Goal: Task Accomplishment & Management: Complete application form

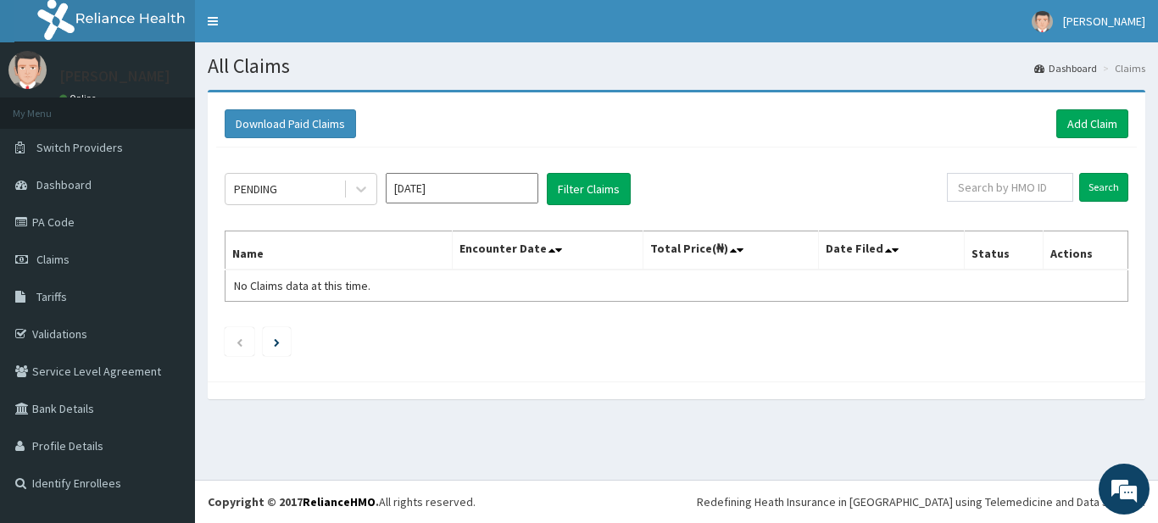
click at [1082, 146] on div "Download Paid Claims Add Claim" at bounding box center [676, 124] width 921 height 47
click at [1081, 126] on link "Add Claim" at bounding box center [1093, 123] width 72 height 29
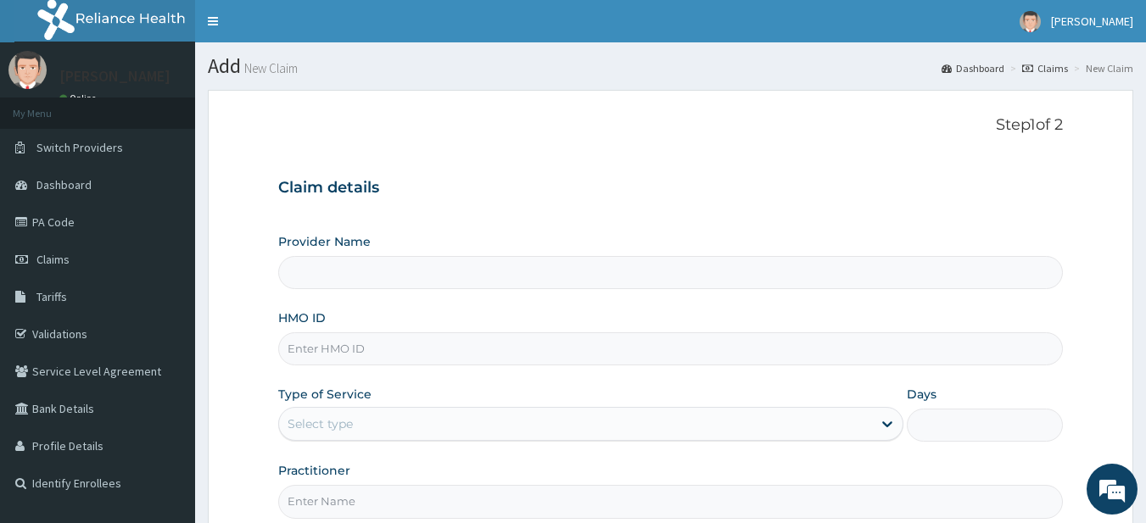
click at [638, 286] on input "Provider Name" at bounding box center [670, 272] width 785 height 33
click at [638, 284] on input "Provider Name" at bounding box center [670, 272] width 785 height 33
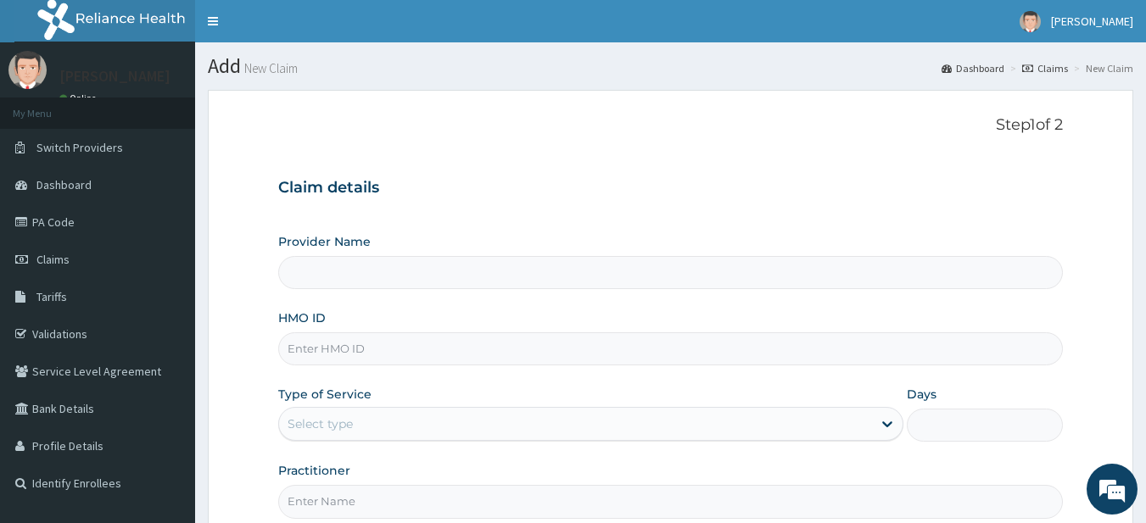
click at [637, 284] on input "Provider Name" at bounding box center [670, 272] width 785 height 33
click at [662, 288] on input "Provider Name" at bounding box center [670, 272] width 785 height 33
type input "Supreme Faith Hospital"
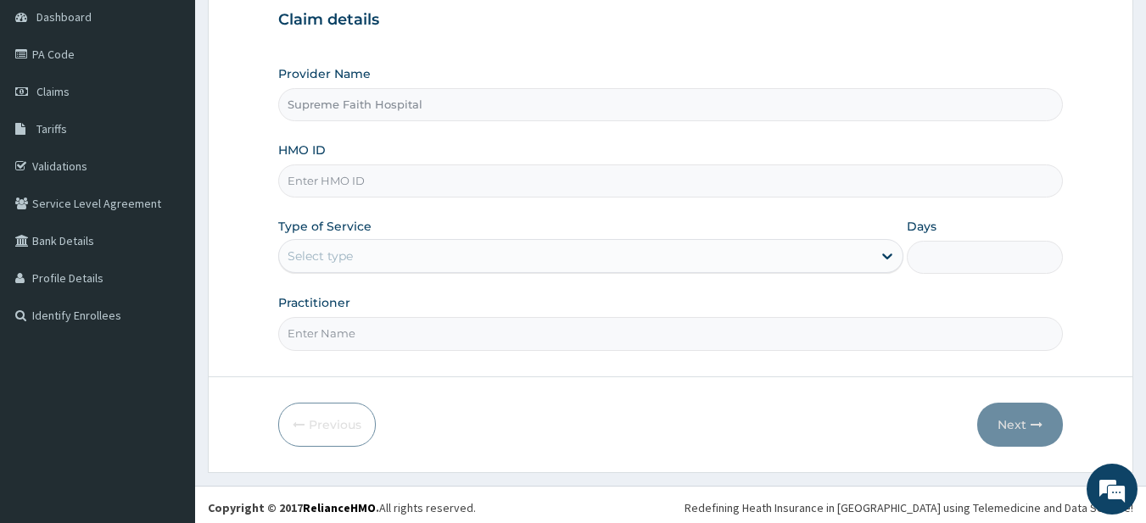
scroll to position [170, 0]
click at [351, 171] on input "HMO ID" at bounding box center [670, 179] width 785 height 33
type input "EKI/10344/C"
click at [481, 251] on div "Select type" at bounding box center [575, 254] width 593 height 27
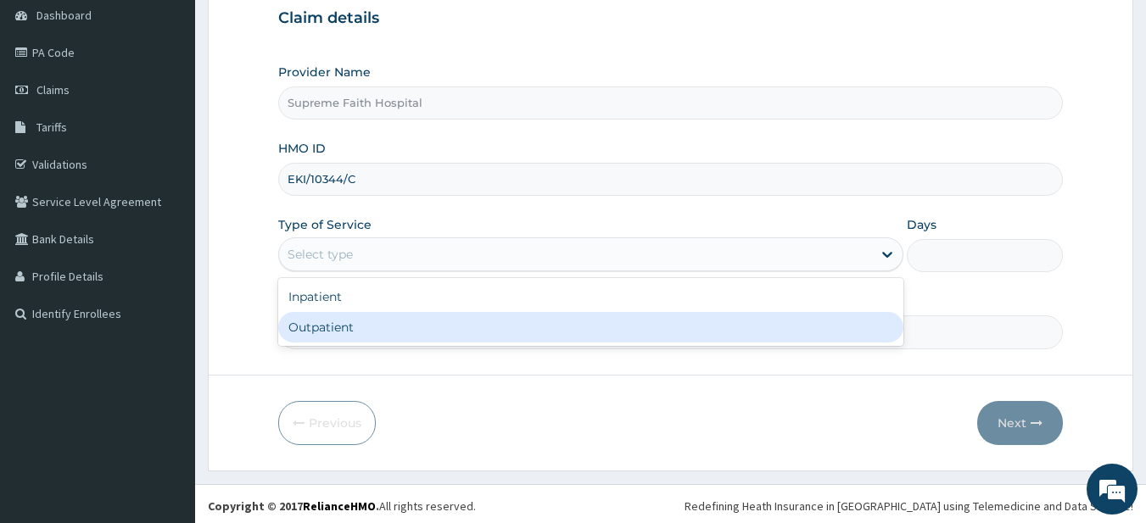
click at [479, 339] on div "Outpatient" at bounding box center [590, 327] width 625 height 31
type input "1"
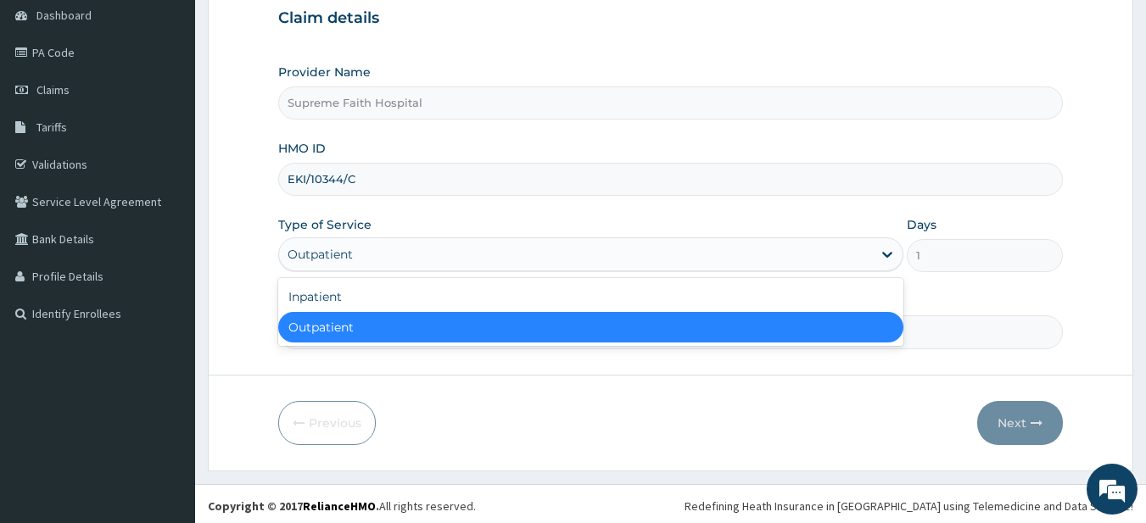
click at [813, 255] on div "Outpatient" at bounding box center [575, 254] width 593 height 27
click at [811, 278] on div "Inpatient Outpatient" at bounding box center [590, 312] width 625 height 68
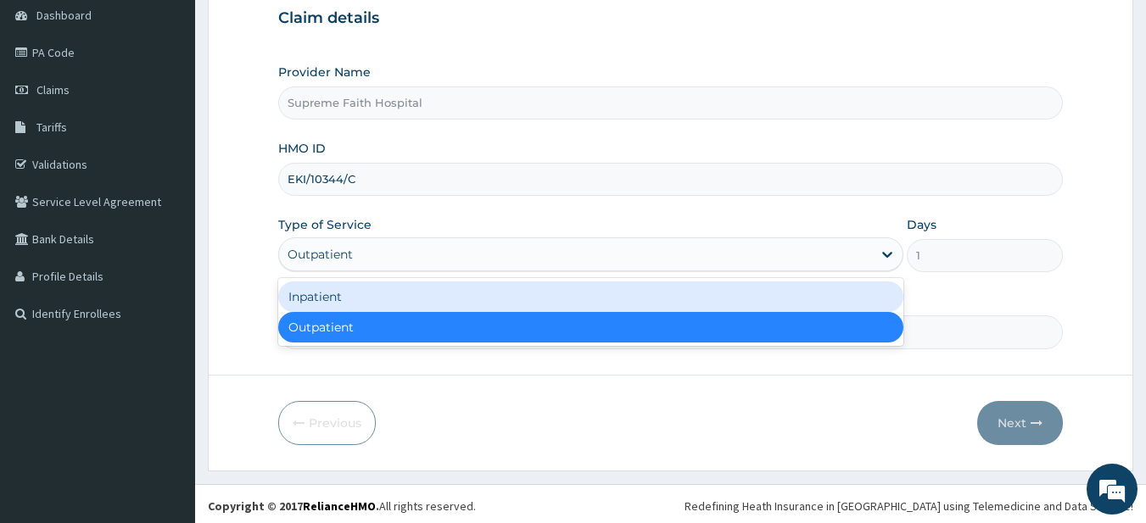
click at [808, 286] on div "Inpatient" at bounding box center [590, 297] width 625 height 31
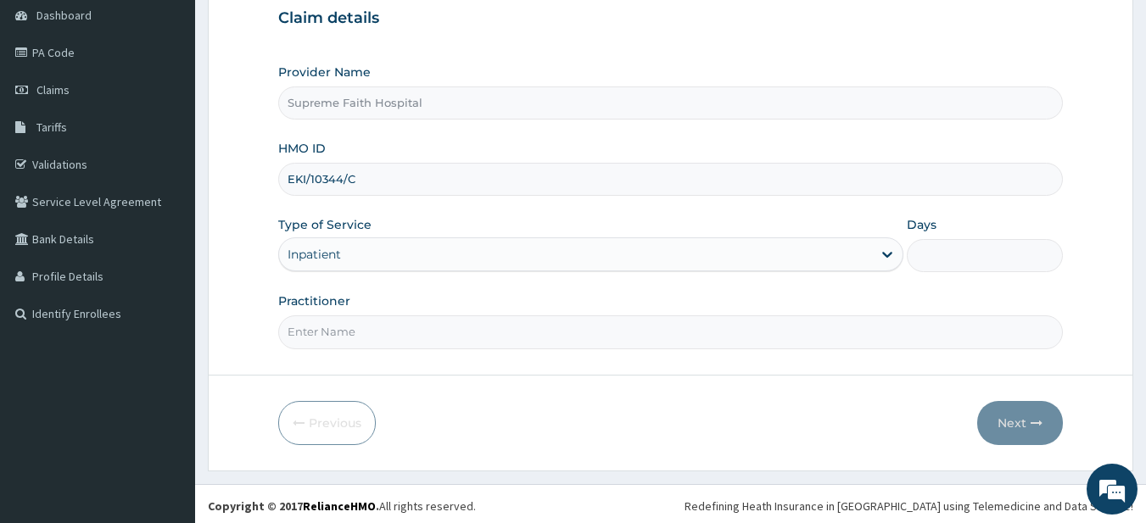
click at [840, 338] on input "Practitioner" at bounding box center [670, 331] width 785 height 33
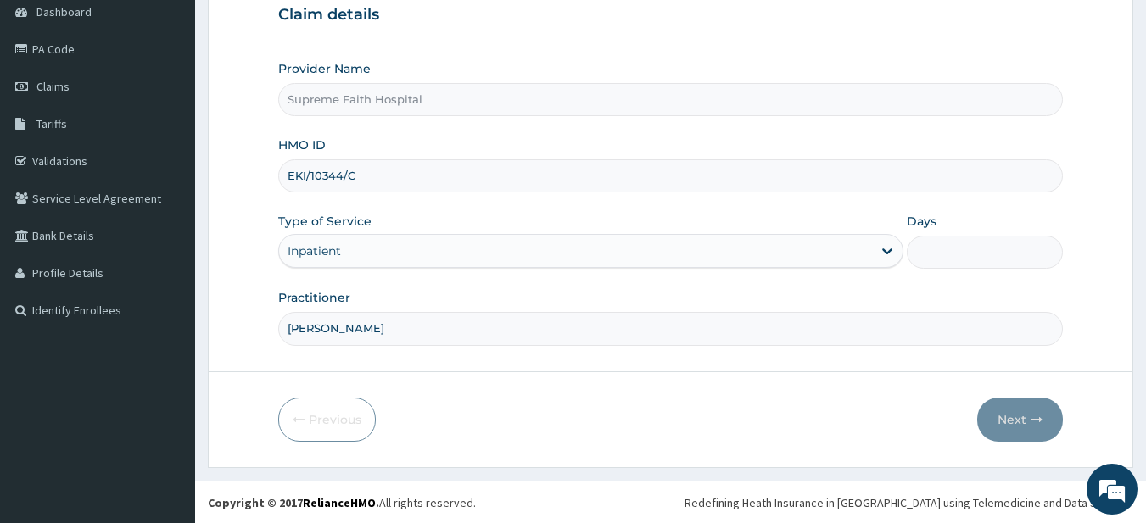
scroll to position [174, 0]
type input "Dr Pius I.O."
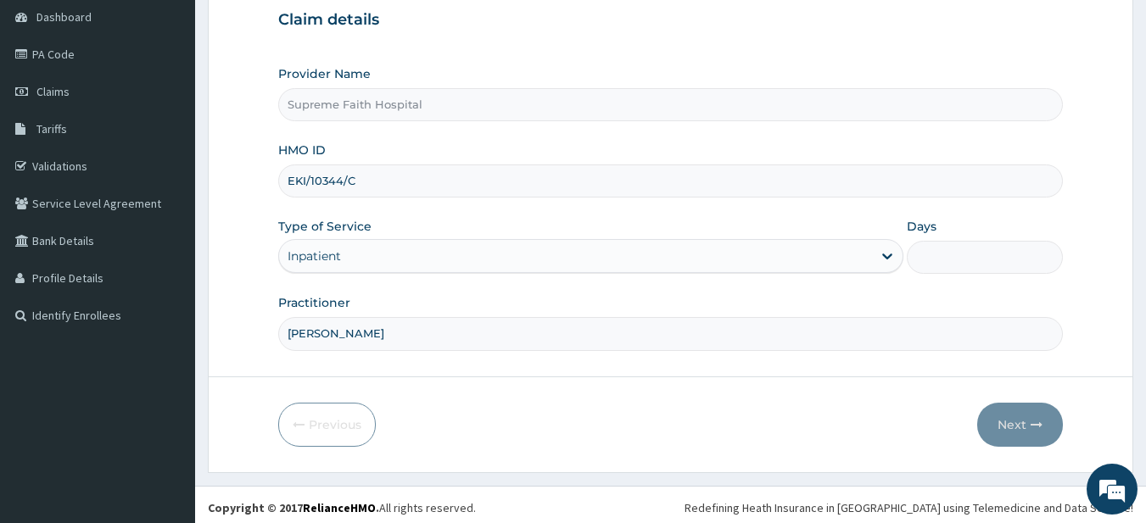
scroll to position [170, 0]
click at [682, 396] on form "Step 1 of 2 Claim details Provider Name Supreme Faith Hospital HMO ID EKI/10344…" at bounding box center [670, 195] width 925 height 550
click at [867, 256] on div "Inpatient" at bounding box center [575, 254] width 593 height 27
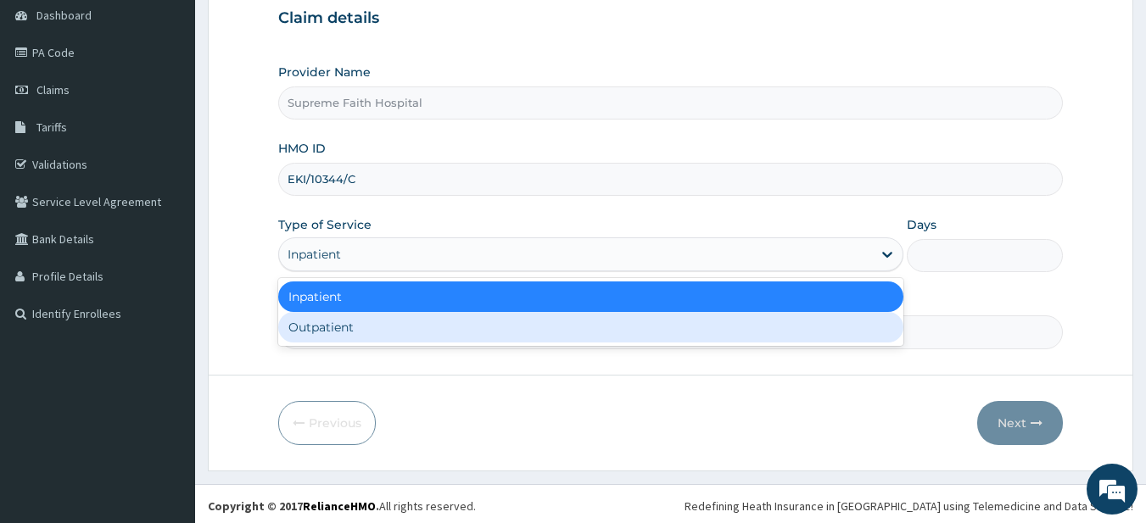
click at [806, 324] on div "Outpatient" at bounding box center [590, 327] width 625 height 31
type input "1"
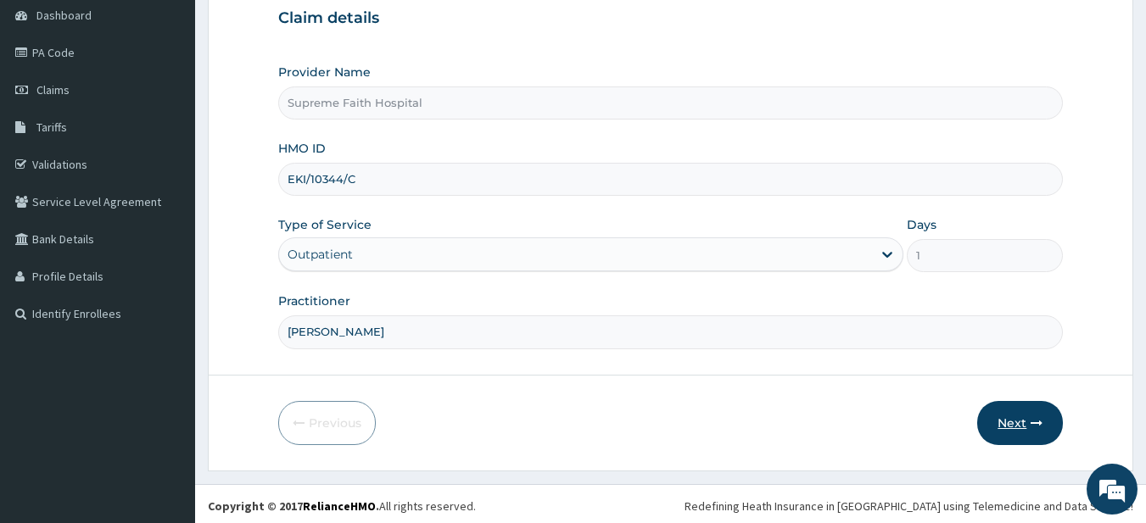
click at [1019, 422] on button "Next" at bounding box center [1020, 423] width 86 height 44
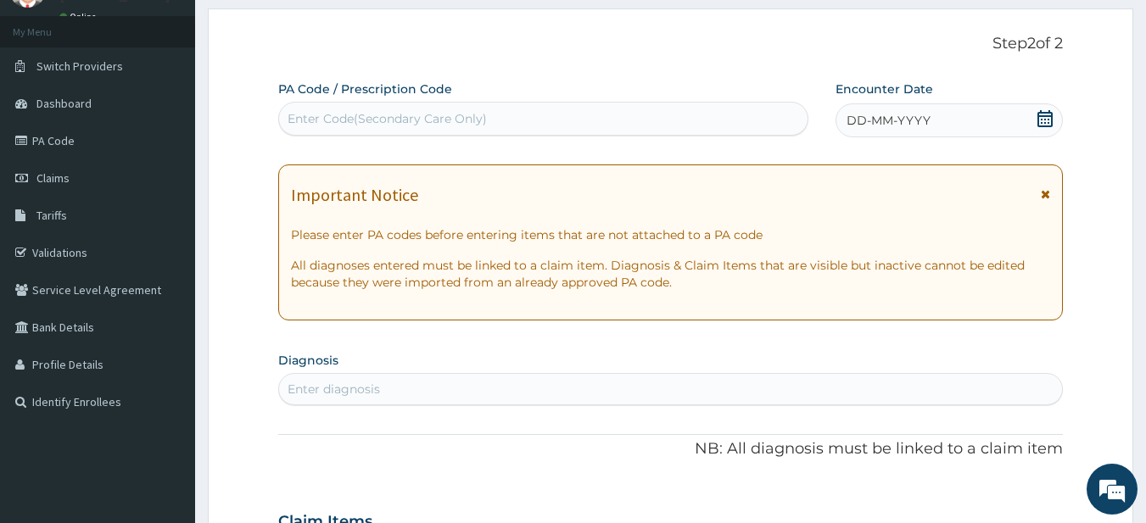
scroll to position [0, 0]
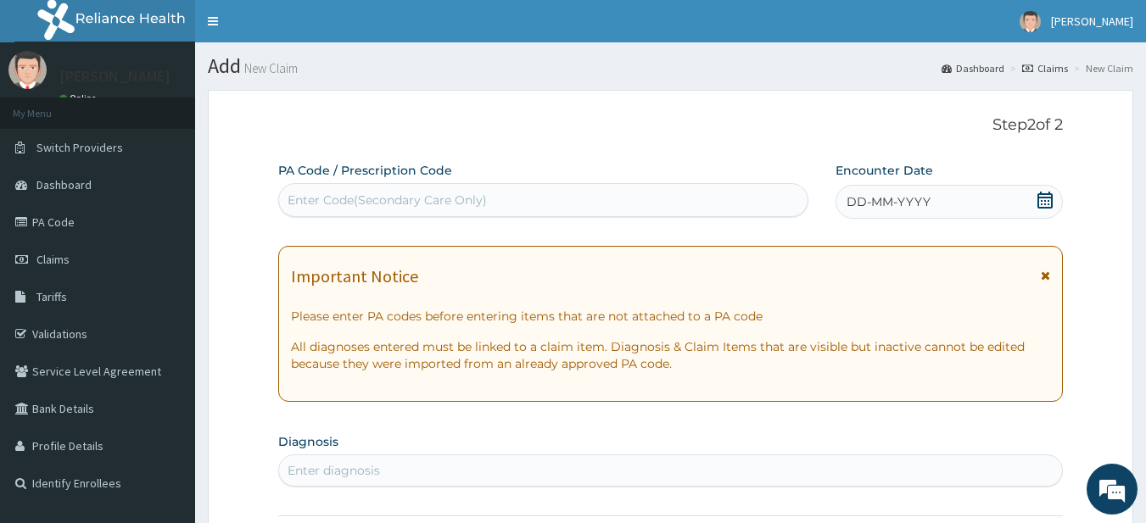
click at [745, 207] on div "Enter Code(Secondary Care Only)" at bounding box center [543, 200] width 529 height 27
click at [742, 193] on div "Enter Code(Secondary Care Only)" at bounding box center [543, 200] width 529 height 27
click at [1010, 205] on div "DD-MM-YYYY" at bounding box center [948, 202] width 227 height 34
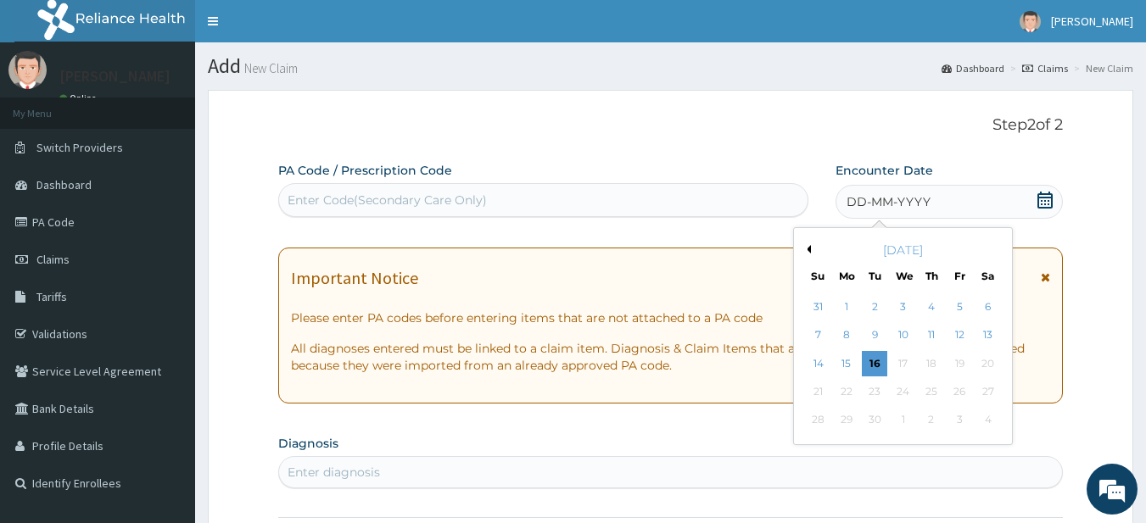
click at [808, 254] on div "September 2025" at bounding box center [903, 250] width 204 height 17
click at [807, 248] on button "Previous Month" at bounding box center [806, 249] width 8 height 8
click at [851, 363] on div "11" at bounding box center [846, 363] width 25 height 25
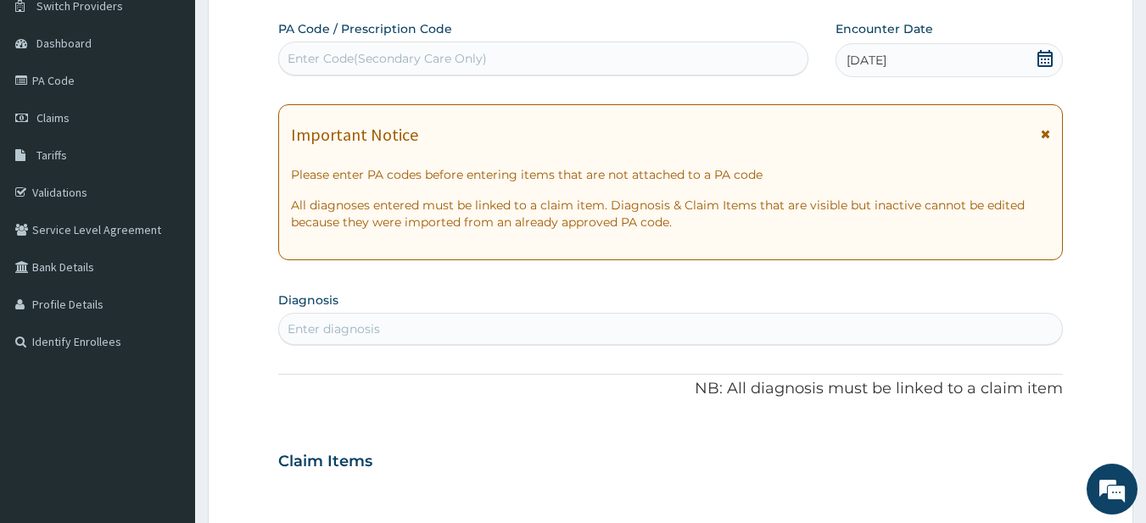
scroll to position [170, 0]
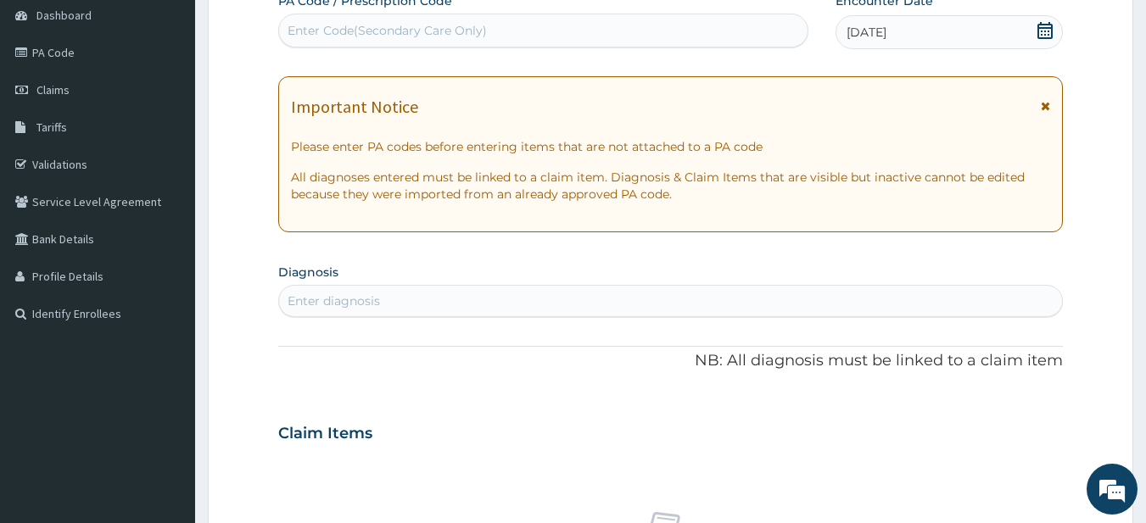
click at [498, 304] on div "Enter diagnosis" at bounding box center [671, 300] width 784 height 27
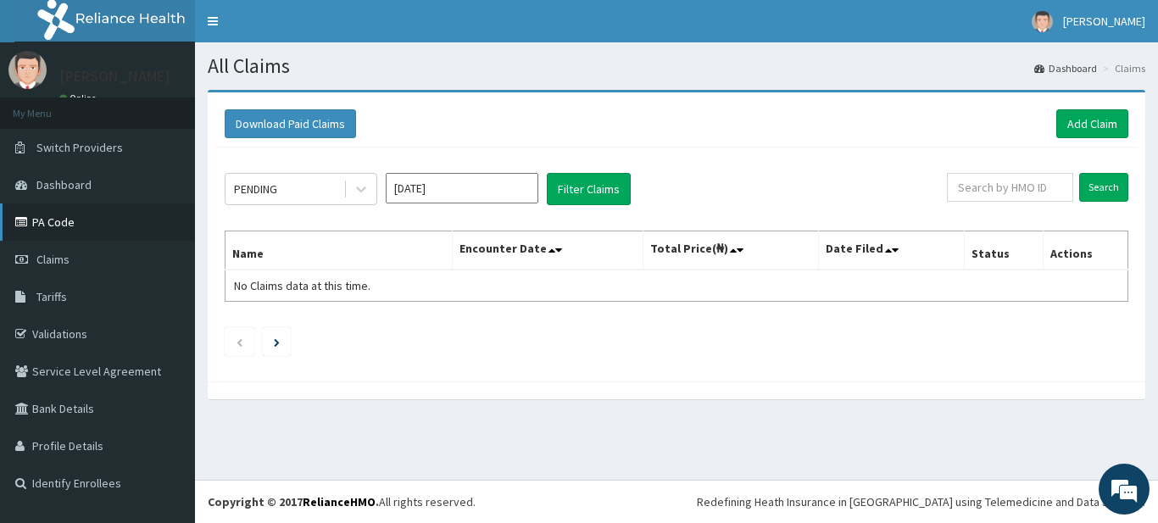
click at [83, 237] on link "PA Code" at bounding box center [97, 222] width 195 height 37
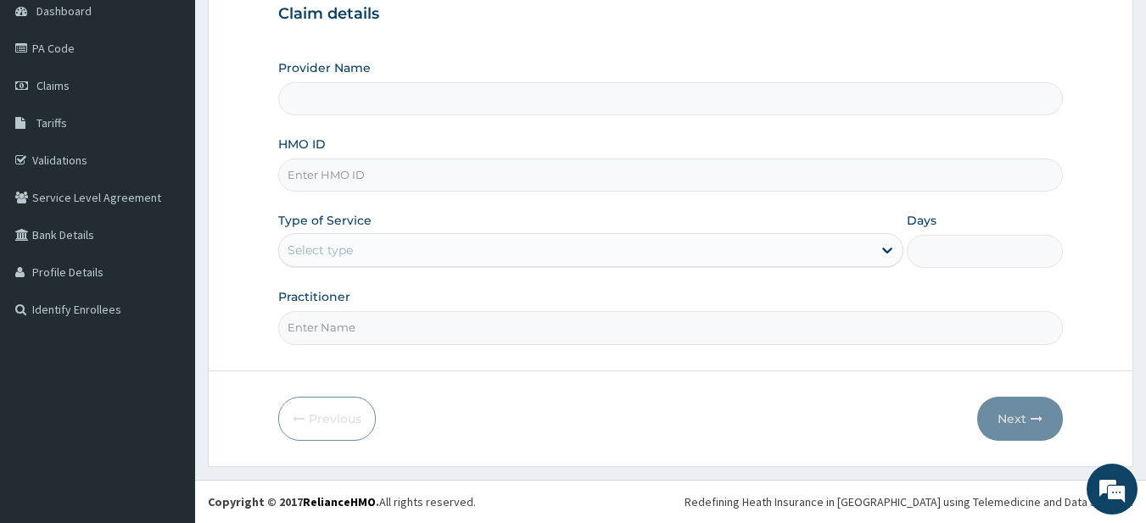
type input "Supreme Faith Hospital"
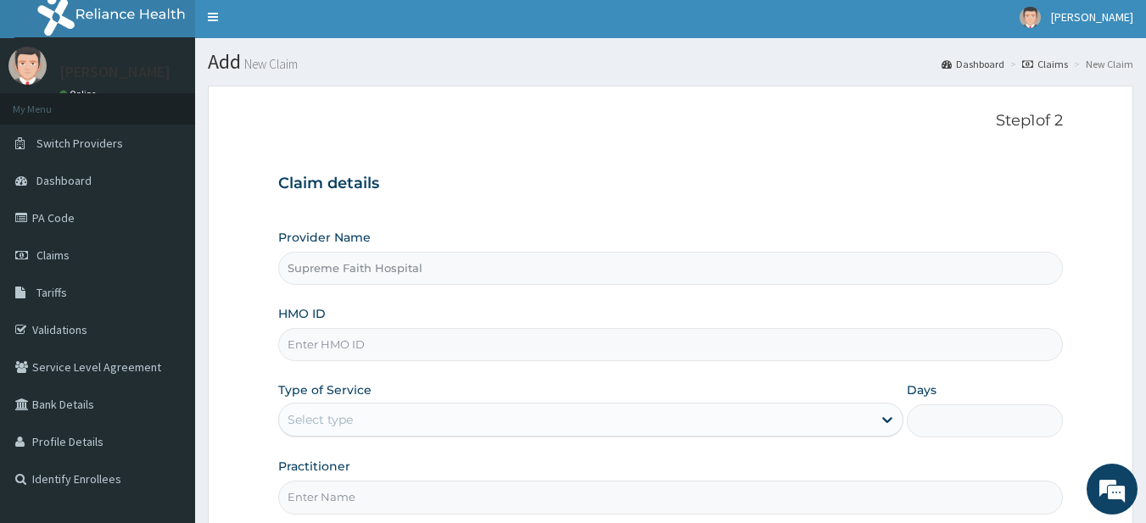
scroll to position [174, 0]
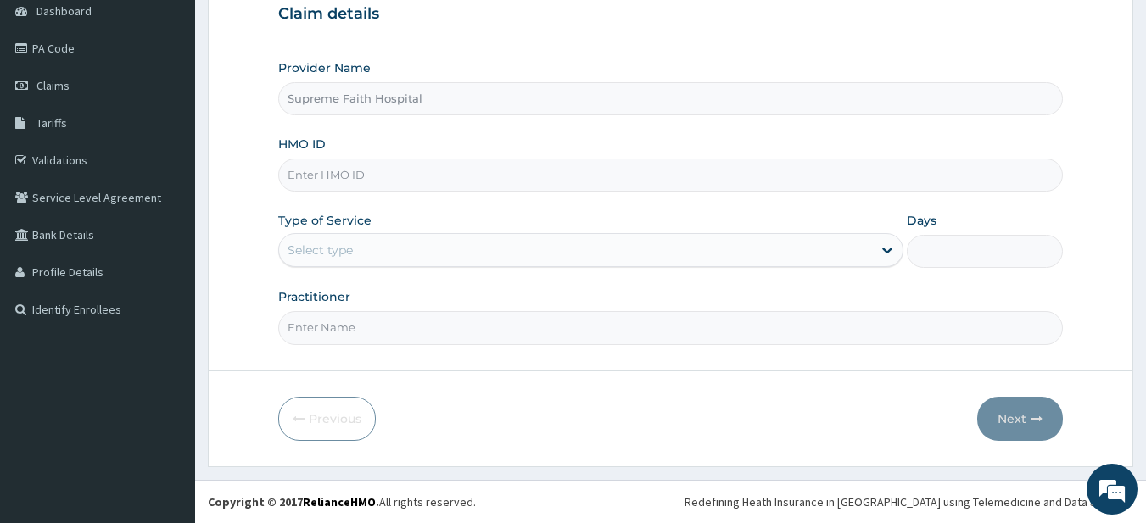
click at [518, 166] on input "HMO ID" at bounding box center [670, 175] width 785 height 33
type input "0"
type input "FMP/10301/C"
click at [500, 254] on div "Select type" at bounding box center [575, 250] width 593 height 27
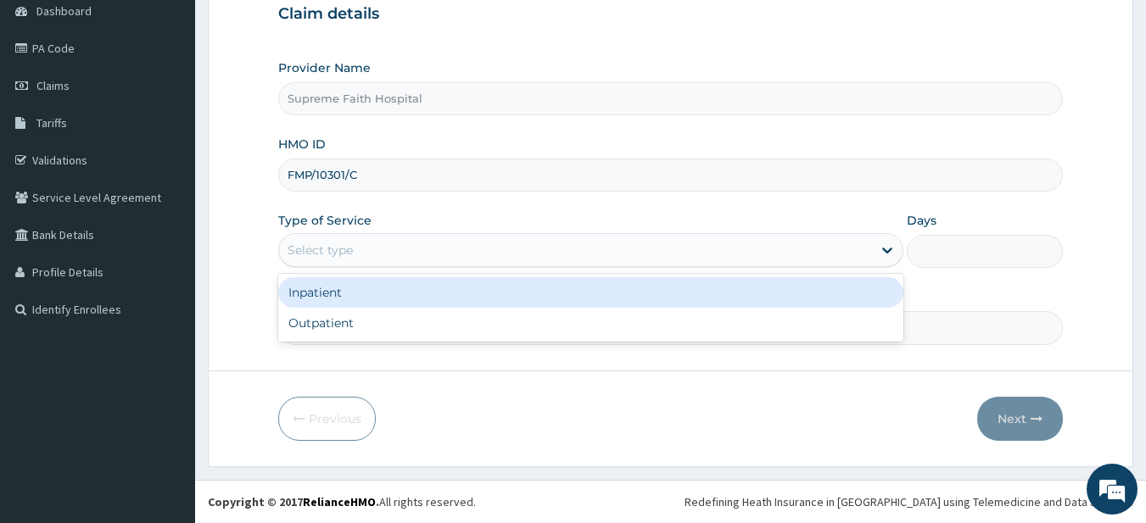
click at [500, 291] on div "Inpatient" at bounding box center [590, 292] width 625 height 31
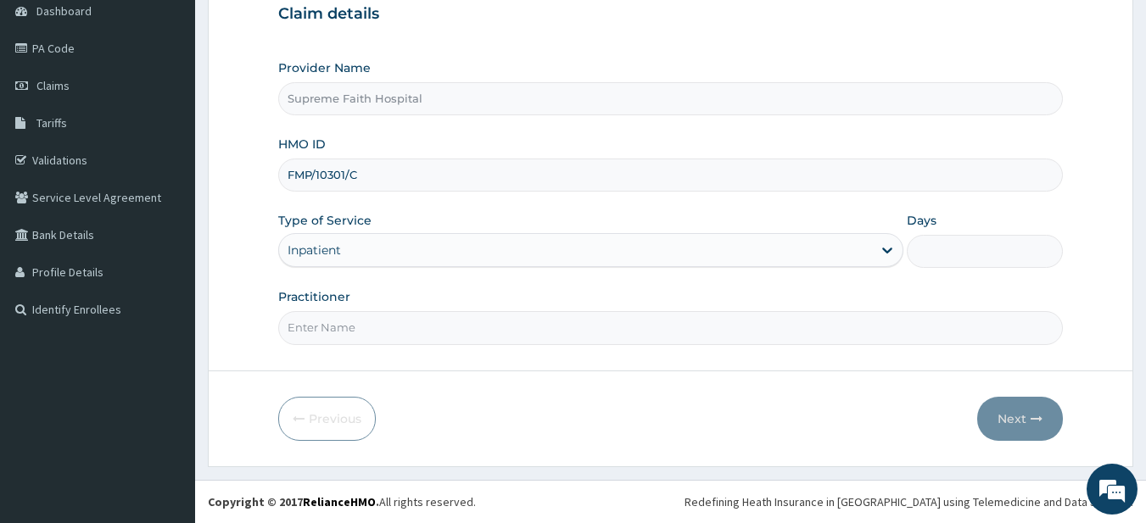
click at [958, 243] on input "Days" at bounding box center [985, 251] width 156 height 33
type input "1"
type input "3"
click at [693, 338] on input "Practitioner" at bounding box center [670, 327] width 785 height 33
type input "Dr Pius I.O."
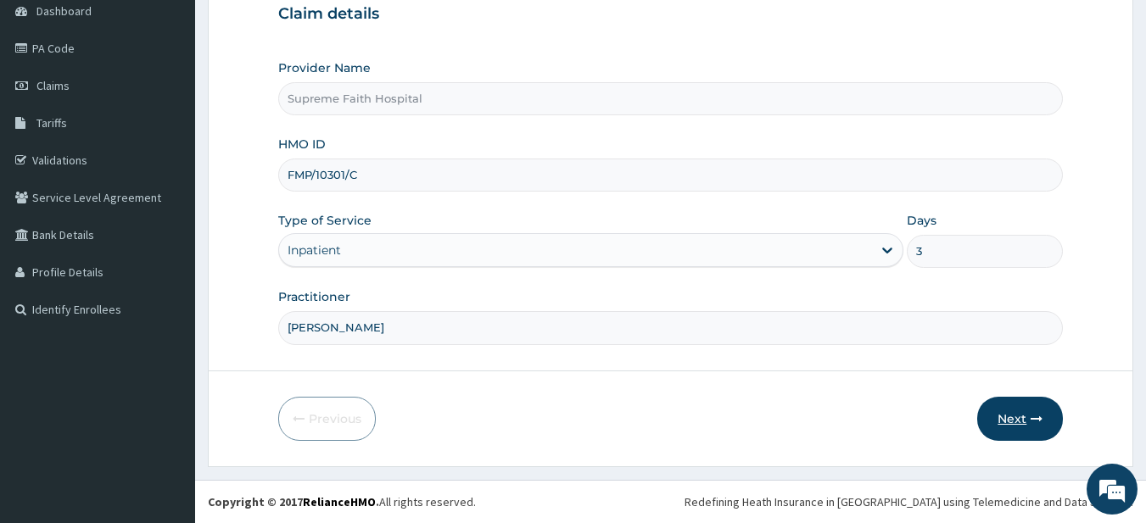
click at [990, 421] on button "Next" at bounding box center [1020, 419] width 86 height 44
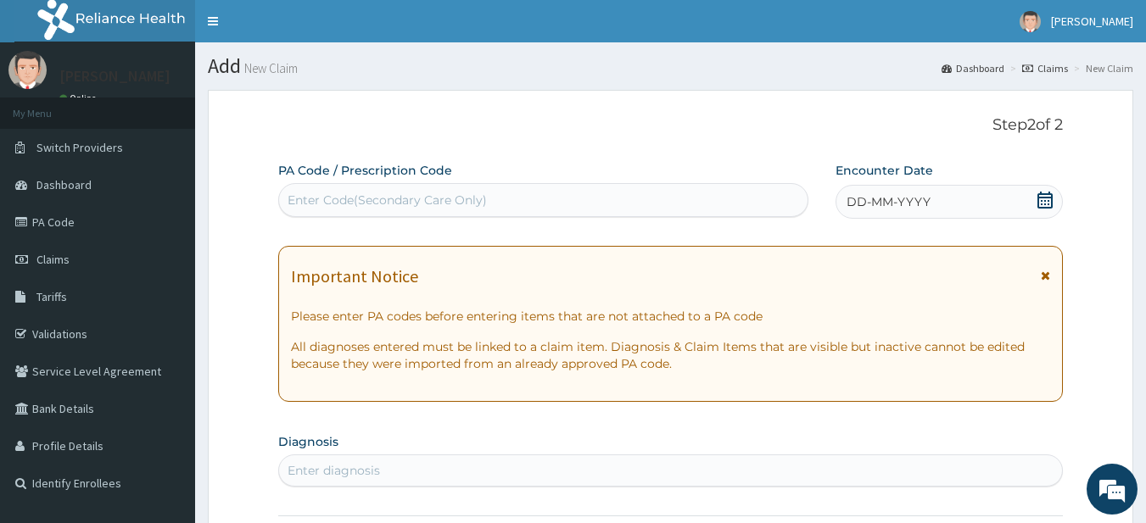
click at [897, 210] on span "DD-MM-YYYY" at bounding box center [888, 201] width 84 height 17
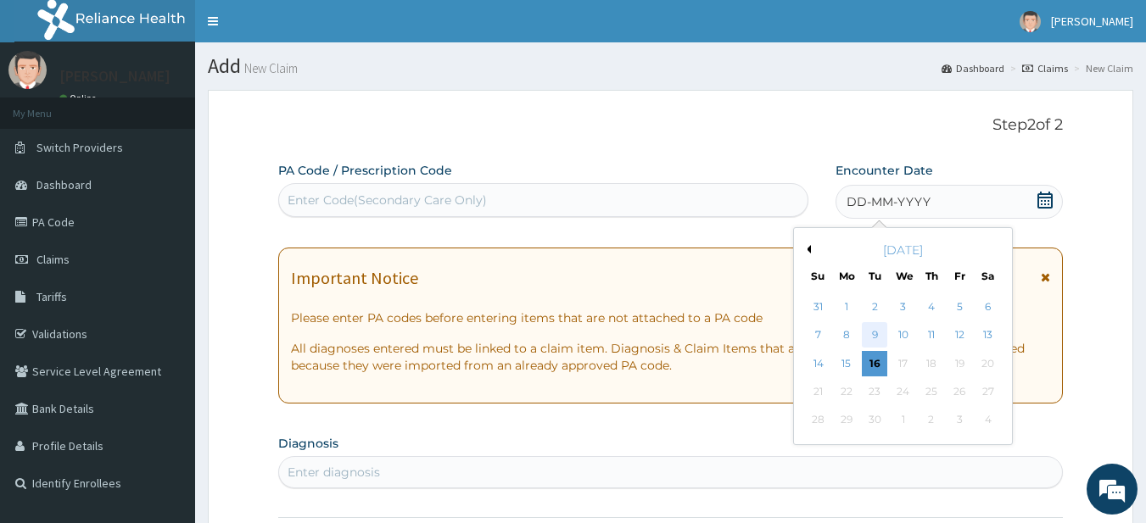
click at [879, 326] on div "9" at bounding box center [874, 335] width 25 height 25
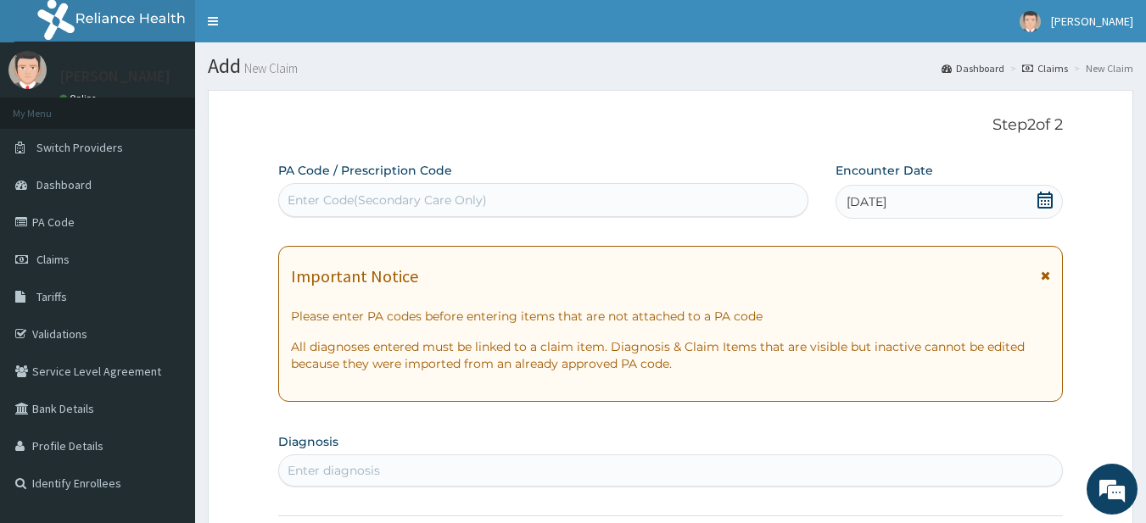
click at [647, 193] on div "Enter Code(Secondary Care Only)" at bounding box center [543, 200] width 529 height 27
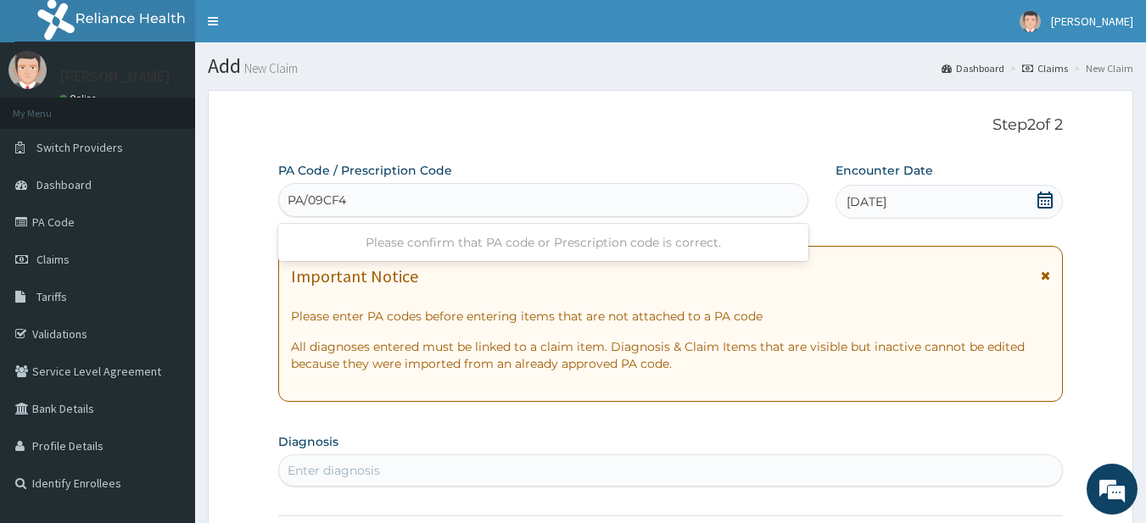
type input "PA/09CF44"
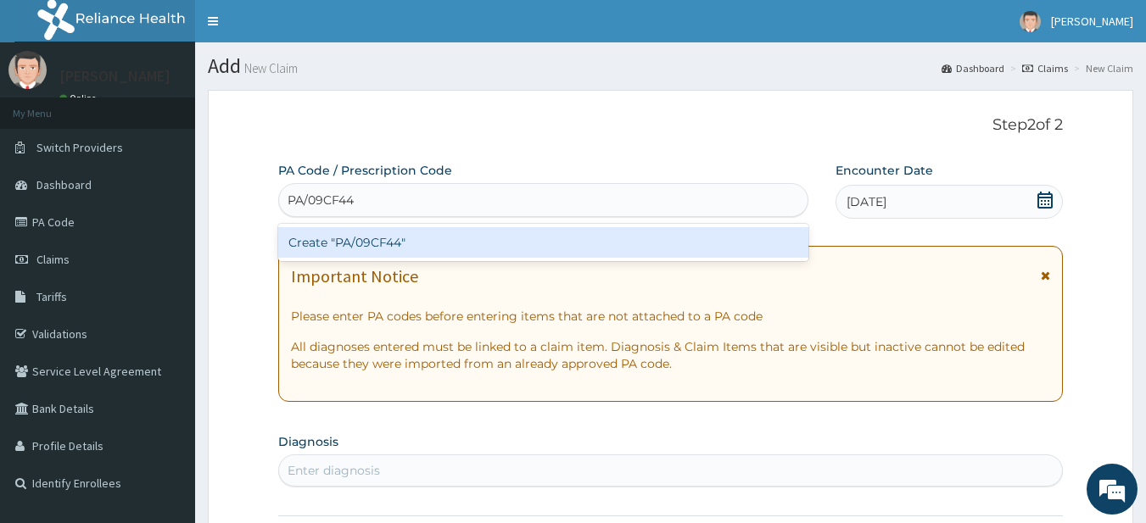
click at [655, 236] on div "Create "PA/09CF44"" at bounding box center [543, 242] width 531 height 31
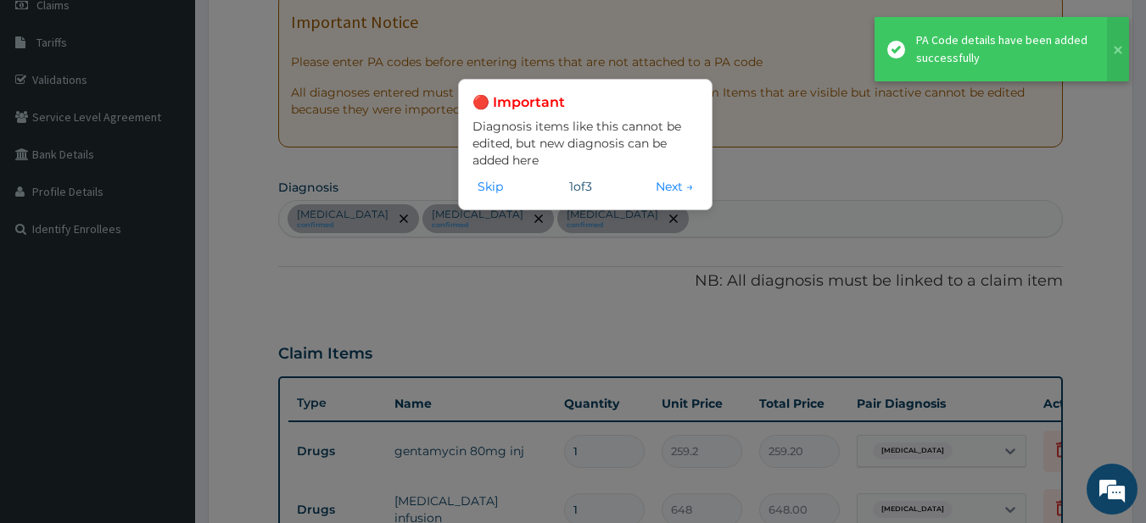
scroll to position [854, 0]
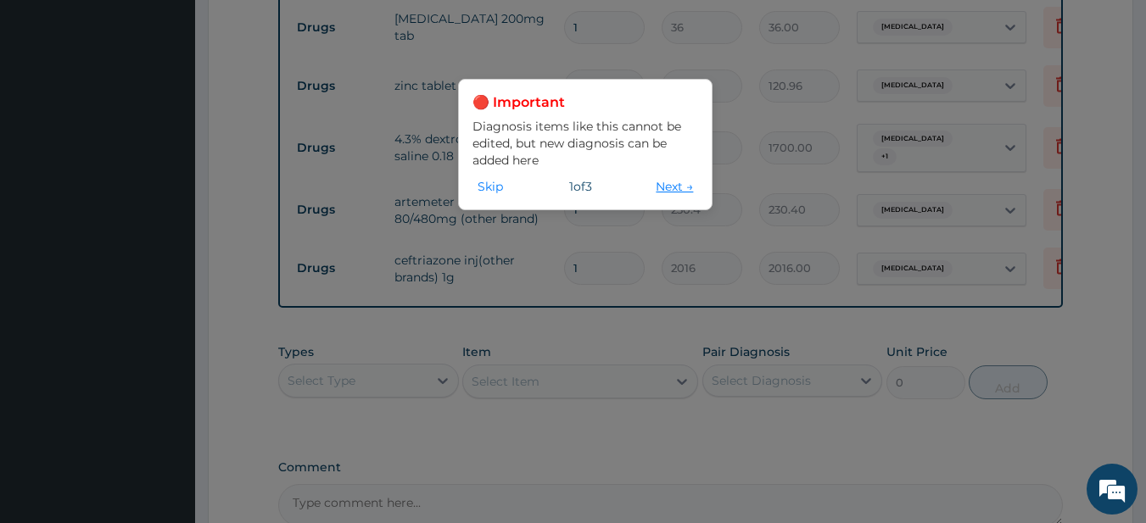
click at [676, 181] on button "Next →" at bounding box center [673, 186] width 47 height 19
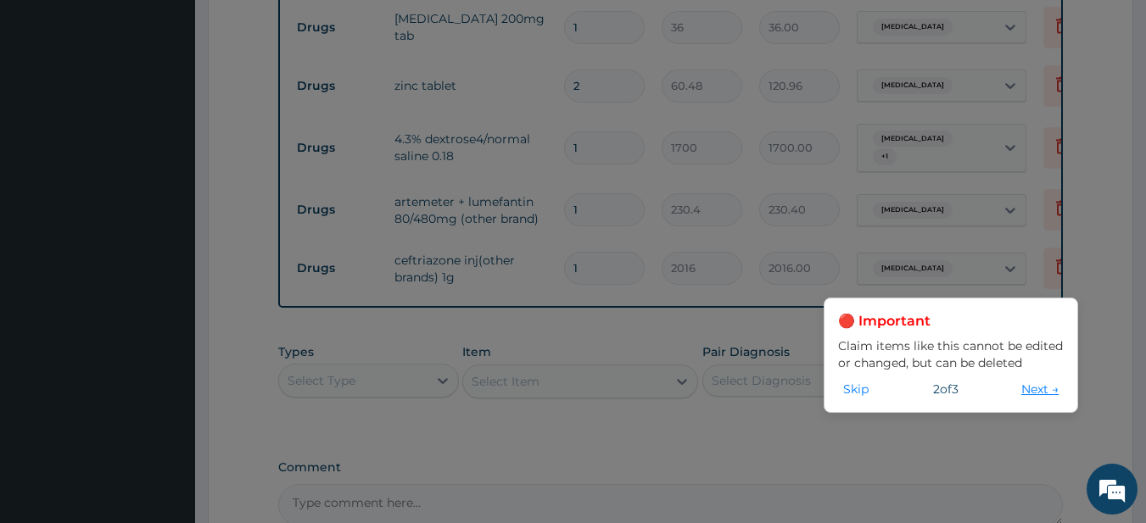
click at [1052, 390] on button "Next →" at bounding box center [1039, 389] width 47 height 19
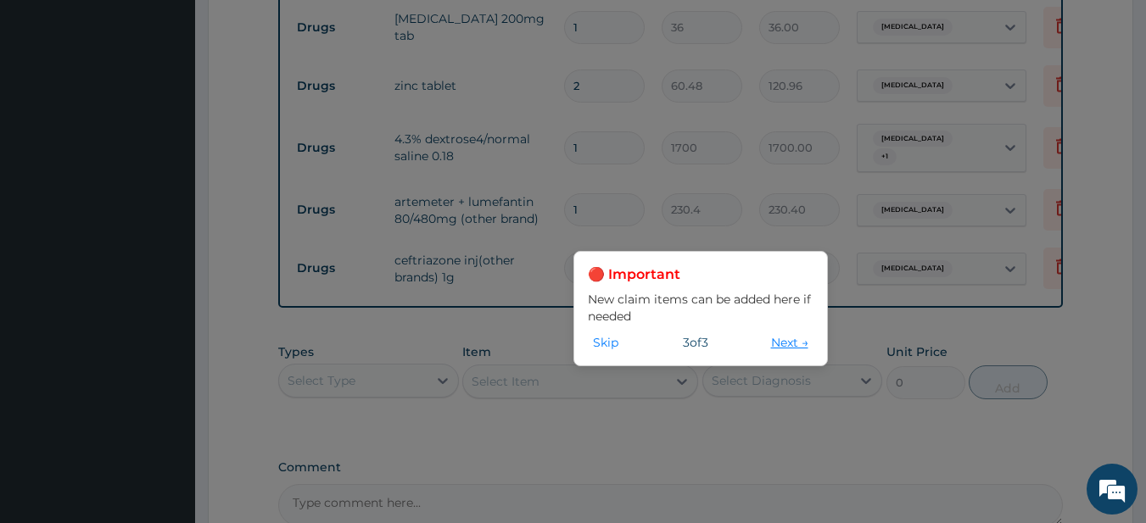
click at [805, 350] on button "Next →" at bounding box center [789, 342] width 47 height 19
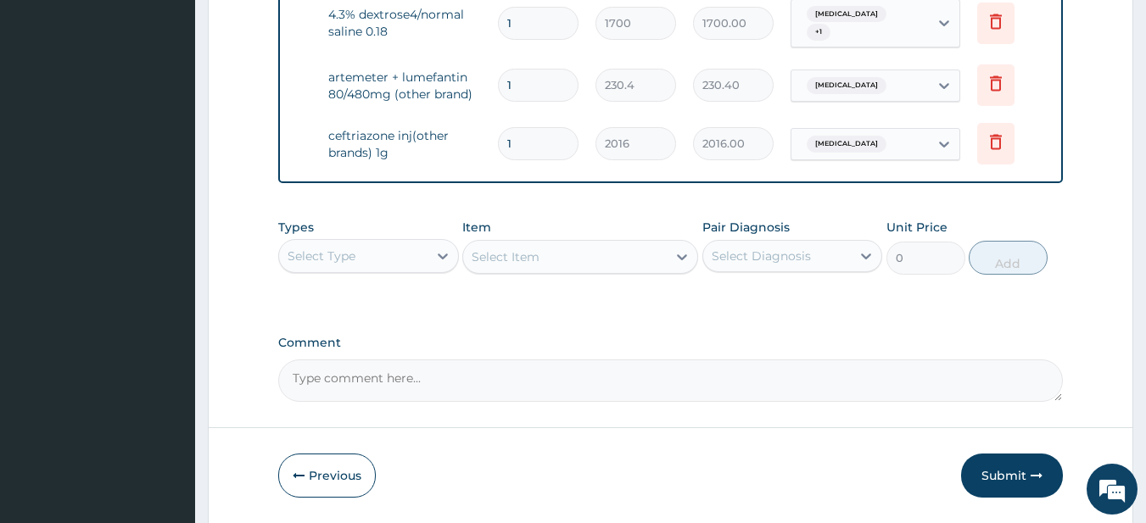
scroll to position [1041, 0]
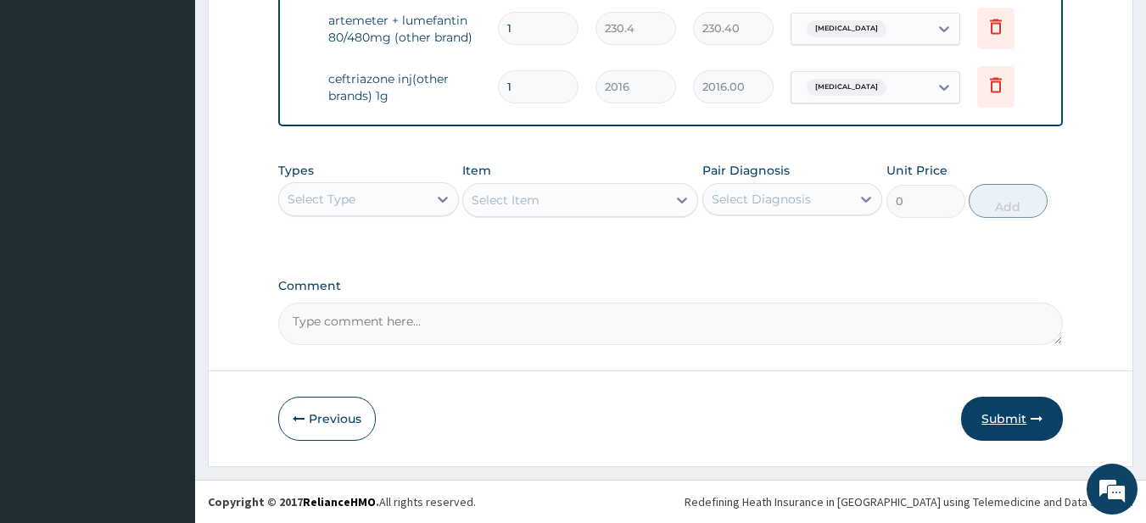
click at [994, 398] on button "Submit" at bounding box center [1012, 419] width 102 height 44
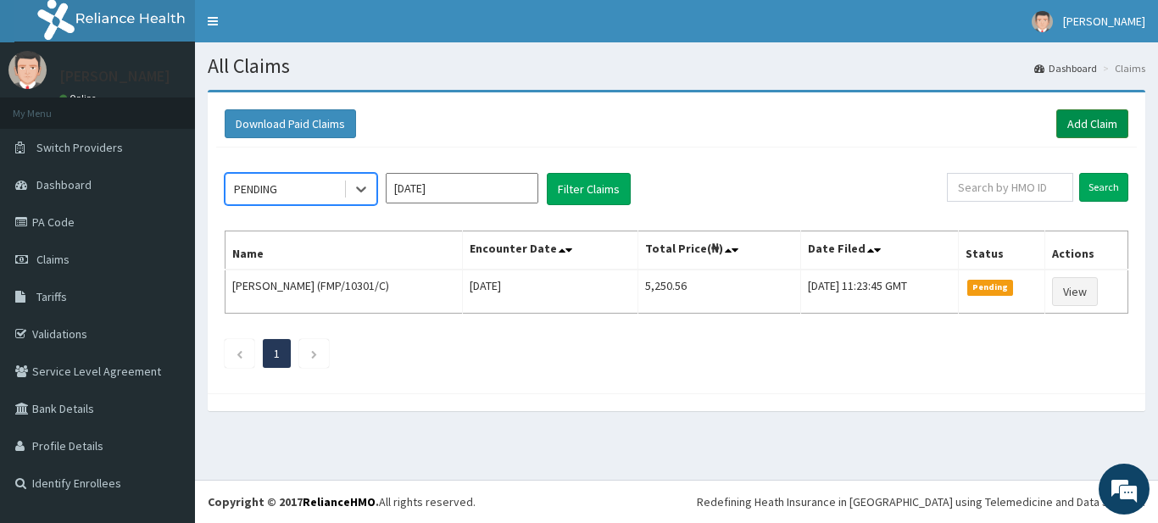
click at [1113, 136] on link "Add Claim" at bounding box center [1093, 123] width 72 height 29
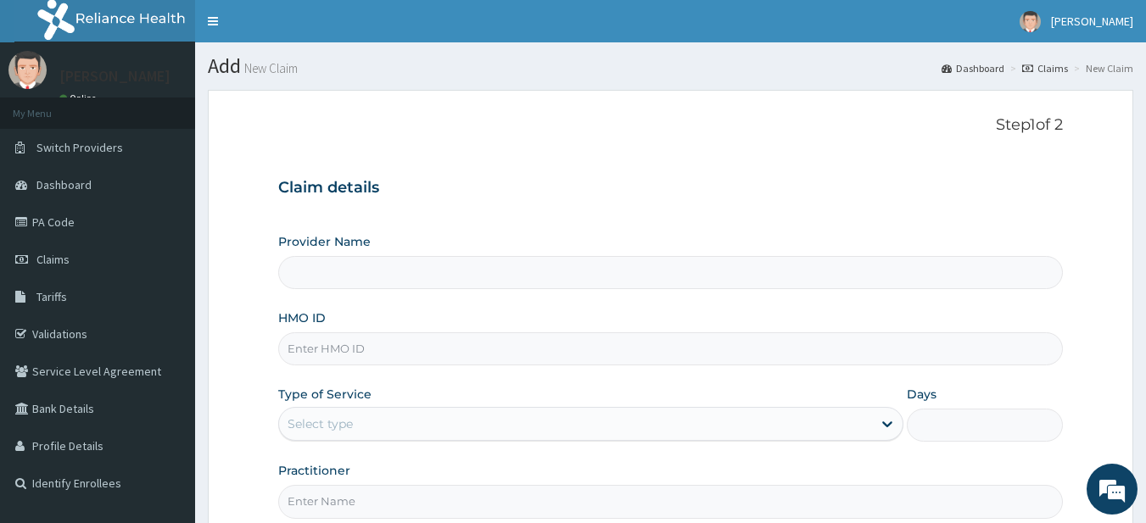
type input "Supreme Faith Hospital"
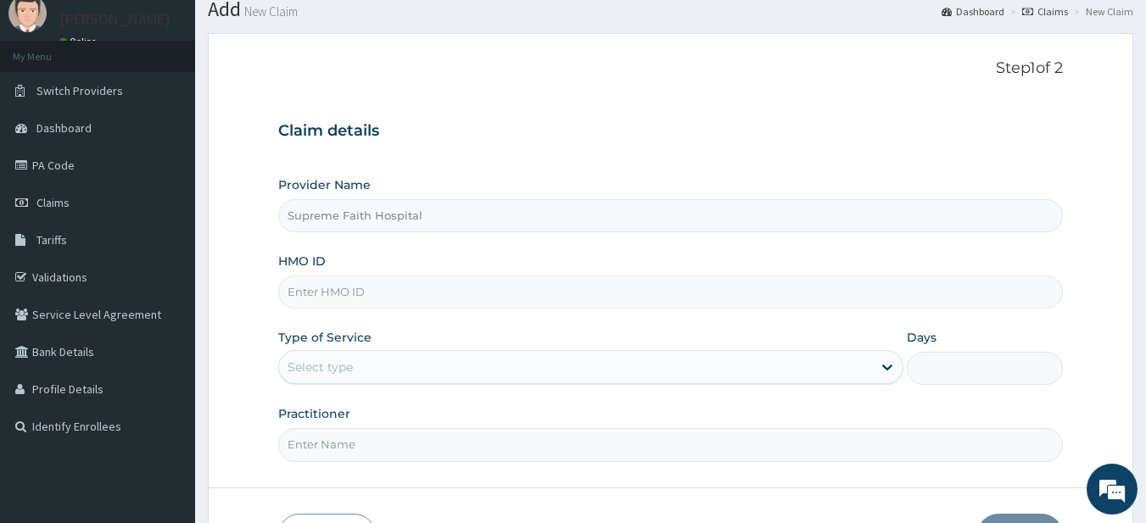
scroll to position [85, 0]
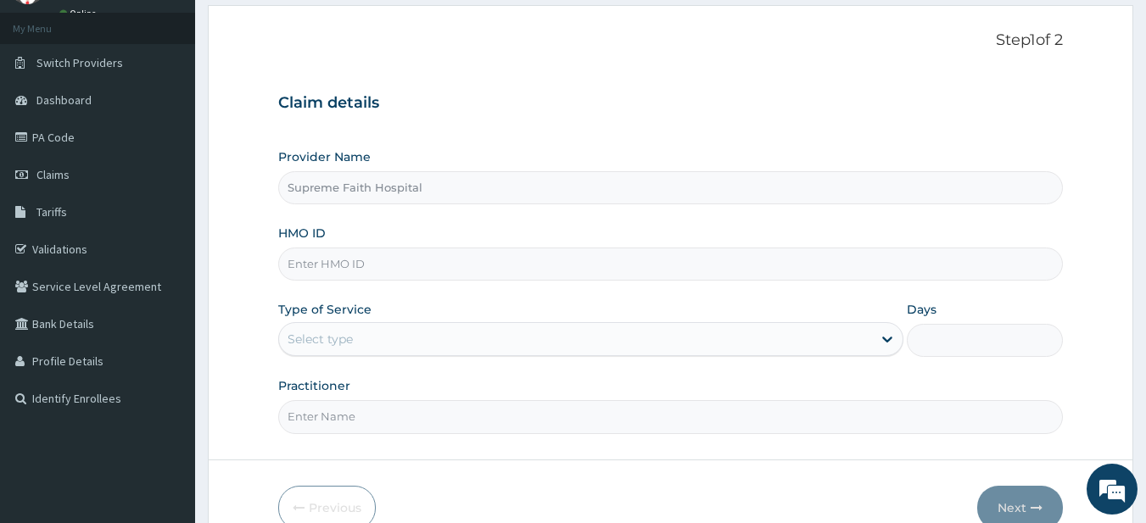
click at [448, 243] on div "HMO ID" at bounding box center [670, 253] width 785 height 56
click at [446, 253] on input "HMO ID" at bounding box center [670, 264] width 785 height 33
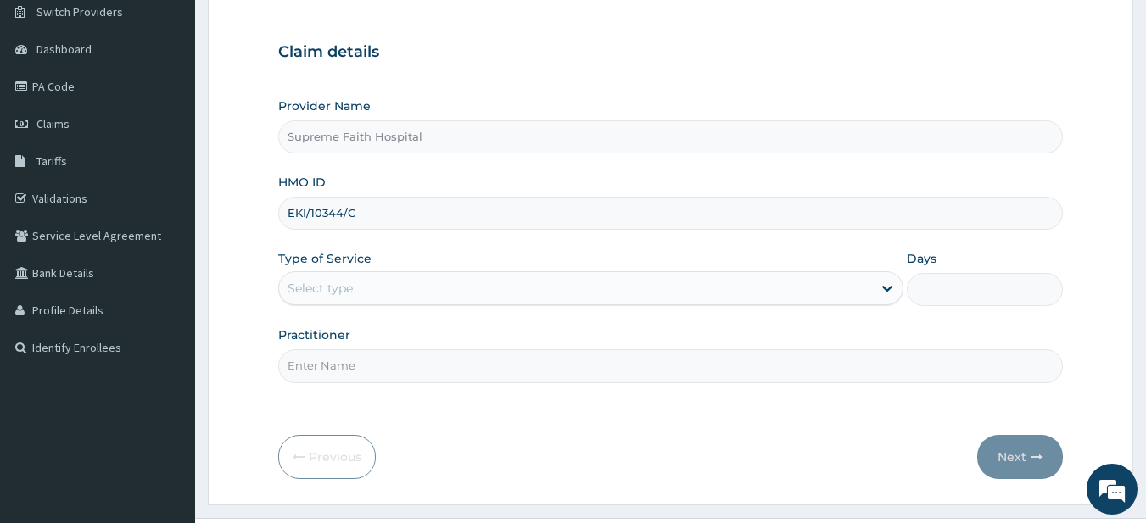
scroll to position [174, 0]
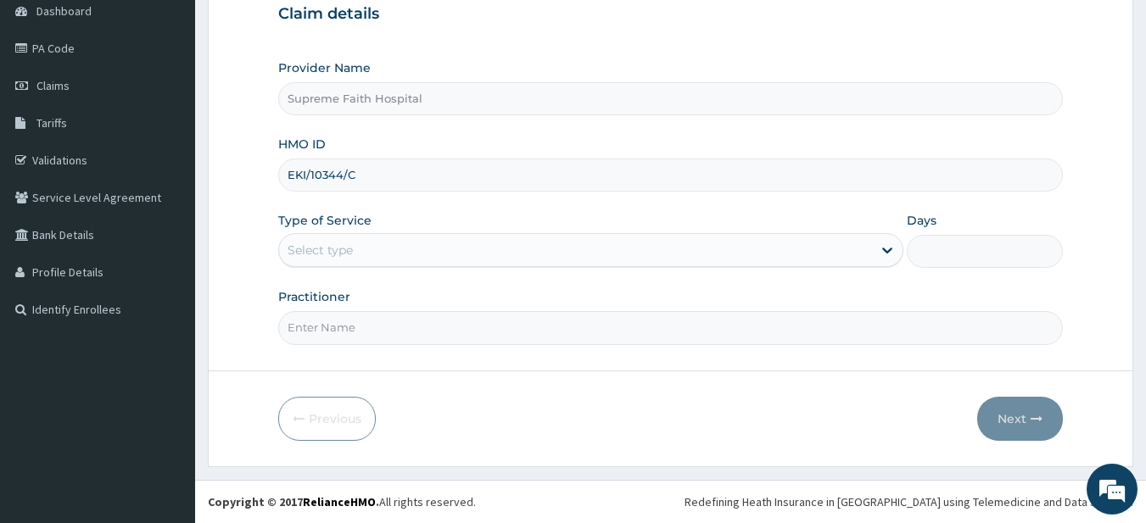
type input "EKI/10344/C"
click at [569, 226] on div "Type of Service Select type" at bounding box center [590, 240] width 625 height 56
click at [572, 243] on div "Select type" at bounding box center [575, 250] width 593 height 27
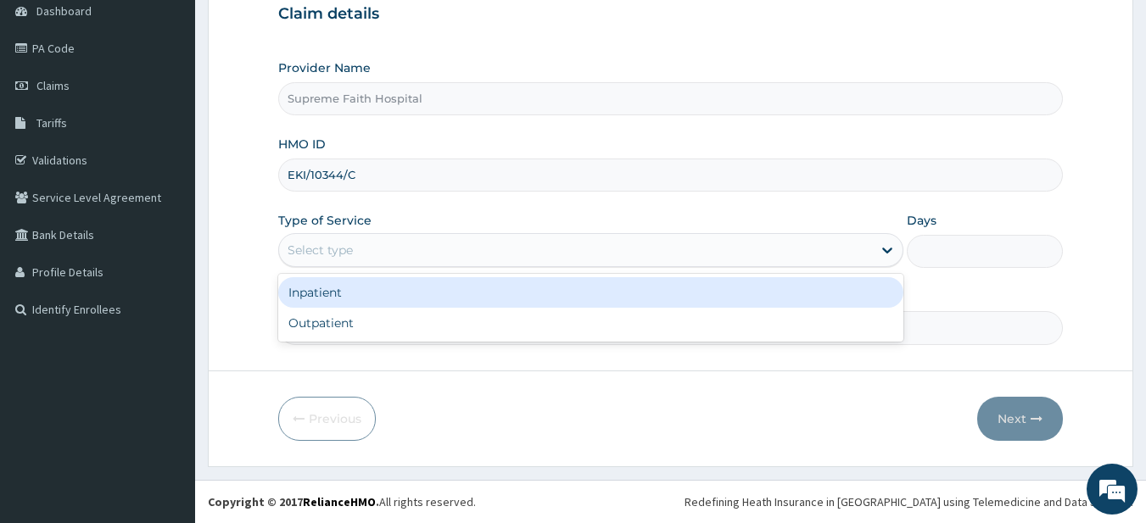
click at [538, 306] on div "Inpatient" at bounding box center [590, 292] width 625 height 31
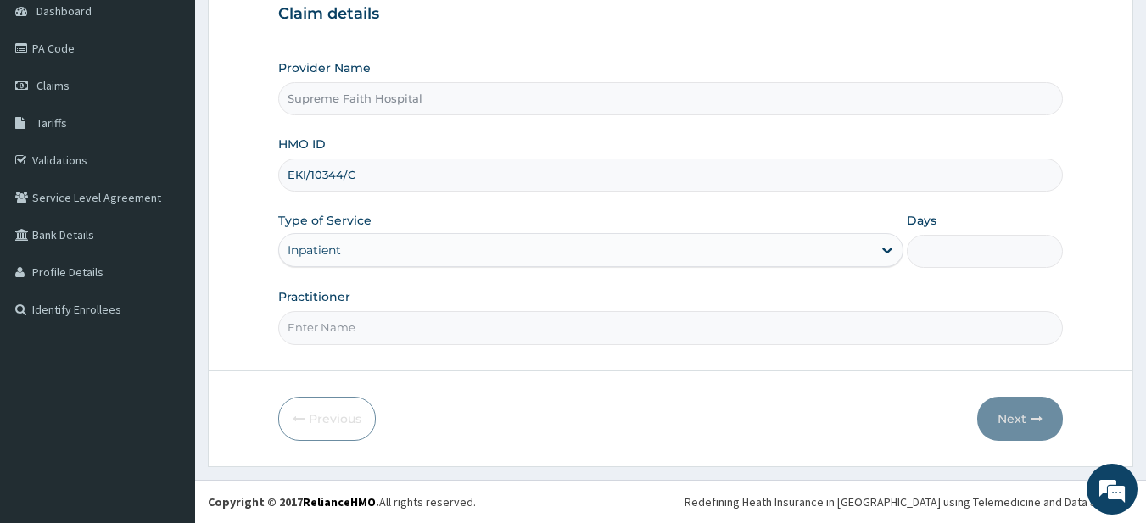
click at [539, 249] on div "Inpatient" at bounding box center [575, 250] width 593 height 27
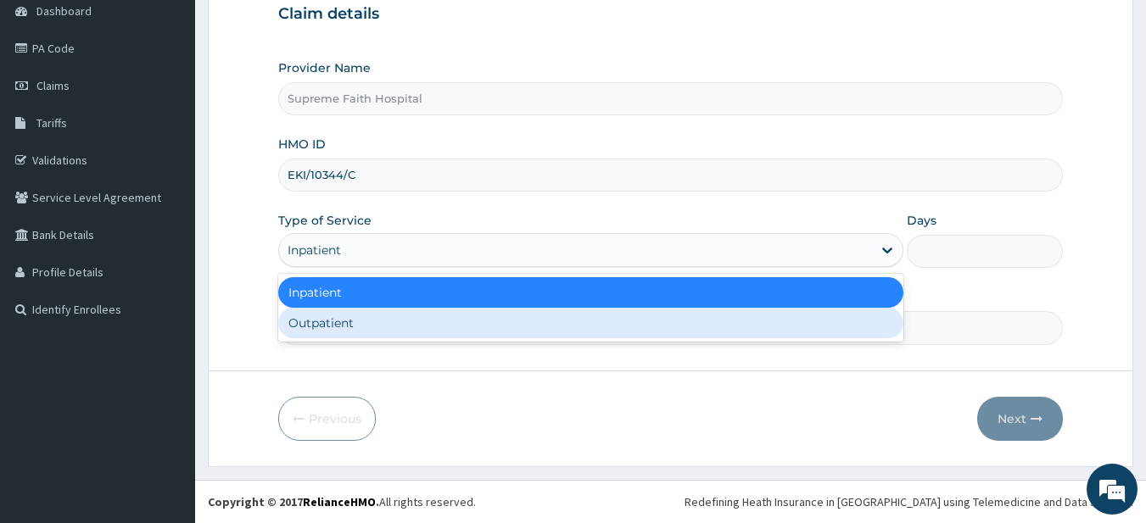
click at [555, 331] on div "Outpatient" at bounding box center [590, 323] width 625 height 31
type input "1"
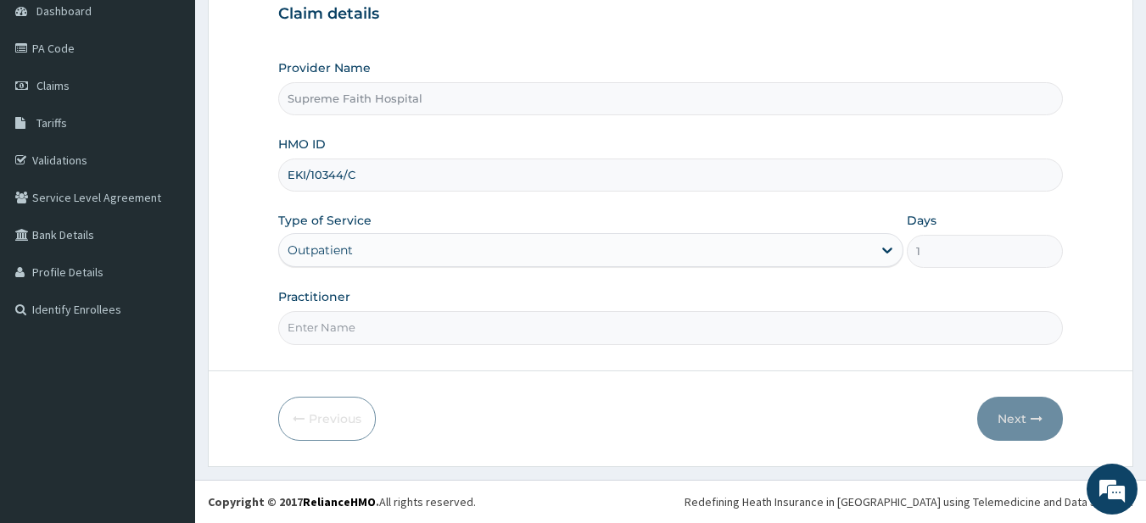
click at [520, 323] on input "Practitioner" at bounding box center [670, 327] width 785 height 33
type input "[PERSON_NAME]"
click at [1034, 416] on icon "button" at bounding box center [1036, 419] width 12 height 12
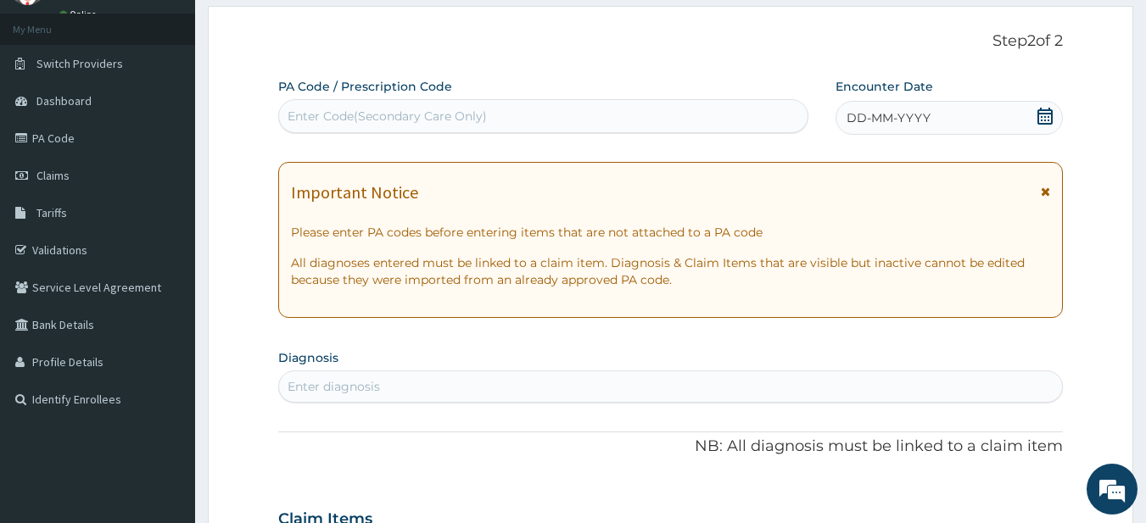
scroll to position [4, 0]
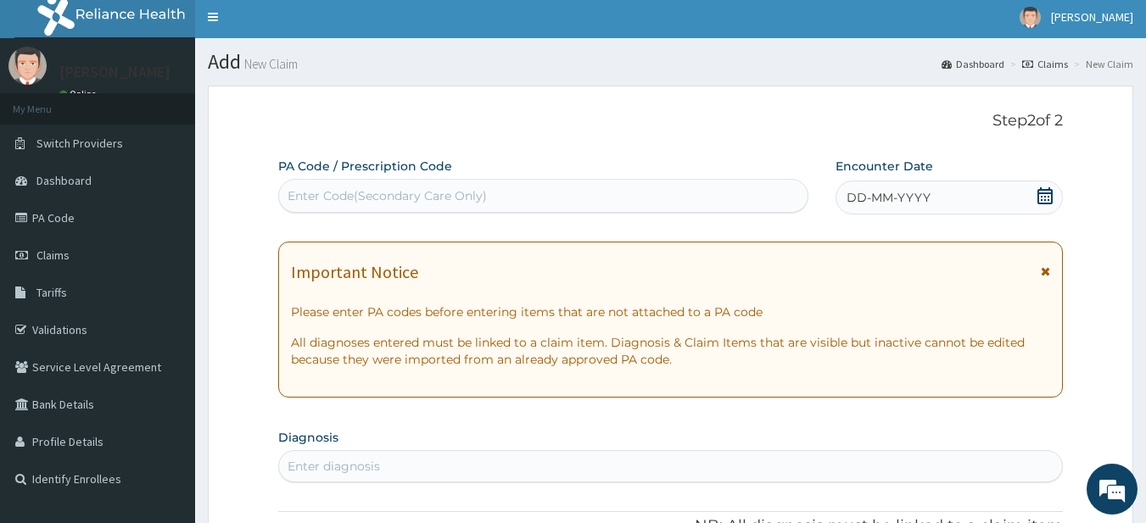
click at [980, 191] on div "DD-MM-YYYY" at bounding box center [948, 198] width 227 height 34
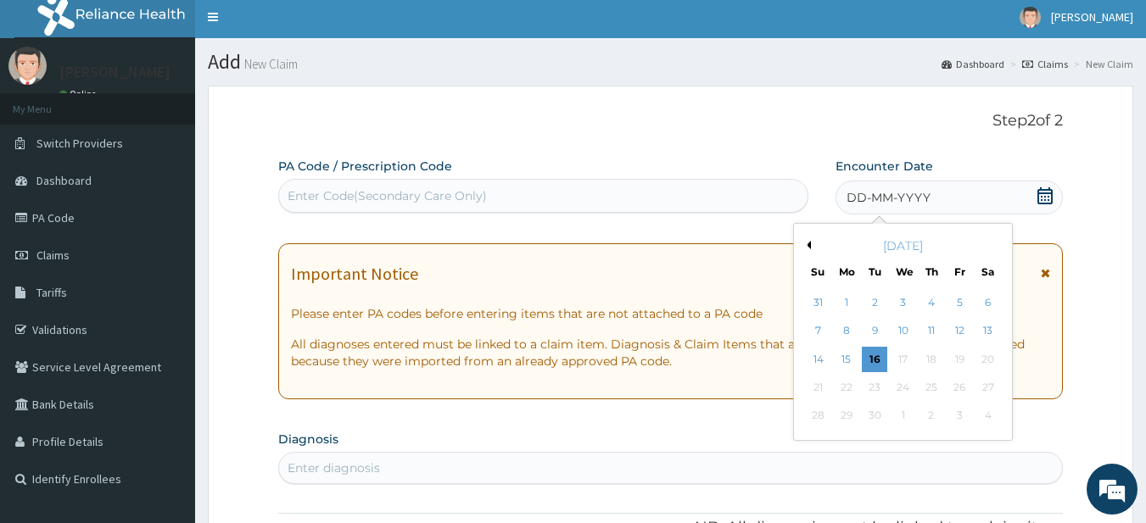
scroll to position [0, 0]
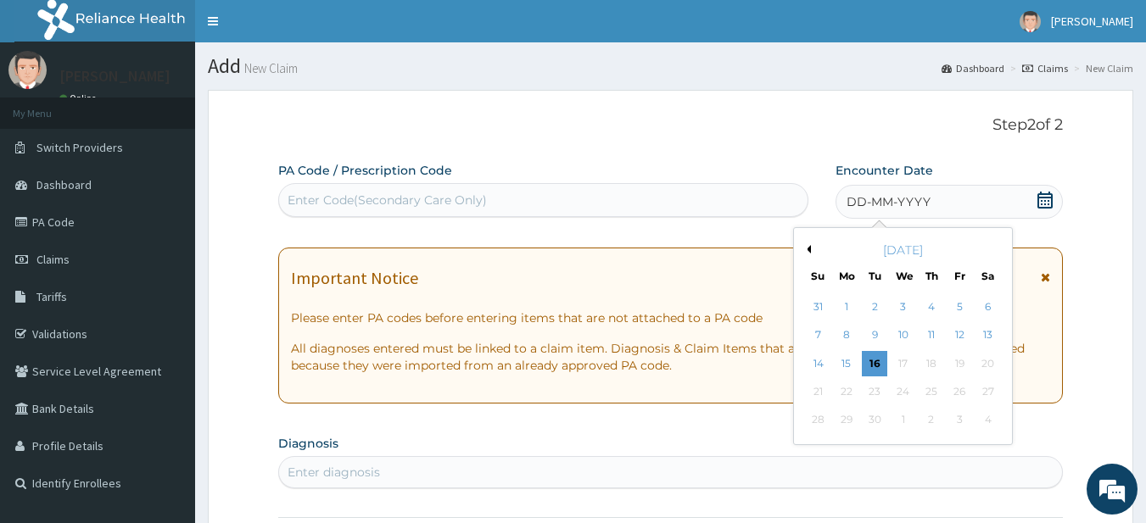
drag, startPoint x: 899, startPoint y: 246, endPoint x: 984, endPoint y: 217, distance: 89.6
click at [984, 216] on div "DD-MM-YYYY" at bounding box center [948, 202] width 227 height 34
click at [806, 239] on div "September 2025 Su Mo Tu We Th Fr Sa" at bounding box center [903, 259] width 204 height 49
click at [814, 252] on div "September 2025" at bounding box center [903, 250] width 204 height 17
click at [810, 248] on button "Previous Month" at bounding box center [806, 249] width 8 height 8
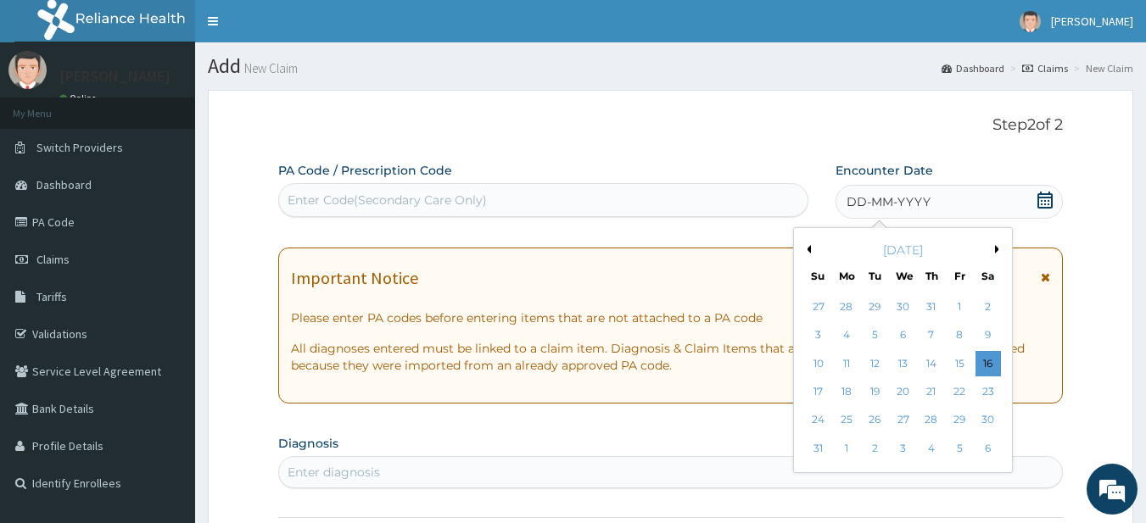
click at [810, 248] on button "Previous Month" at bounding box center [806, 249] width 8 height 8
click at [808, 251] on button "Previous Month" at bounding box center [806, 249] width 8 height 8
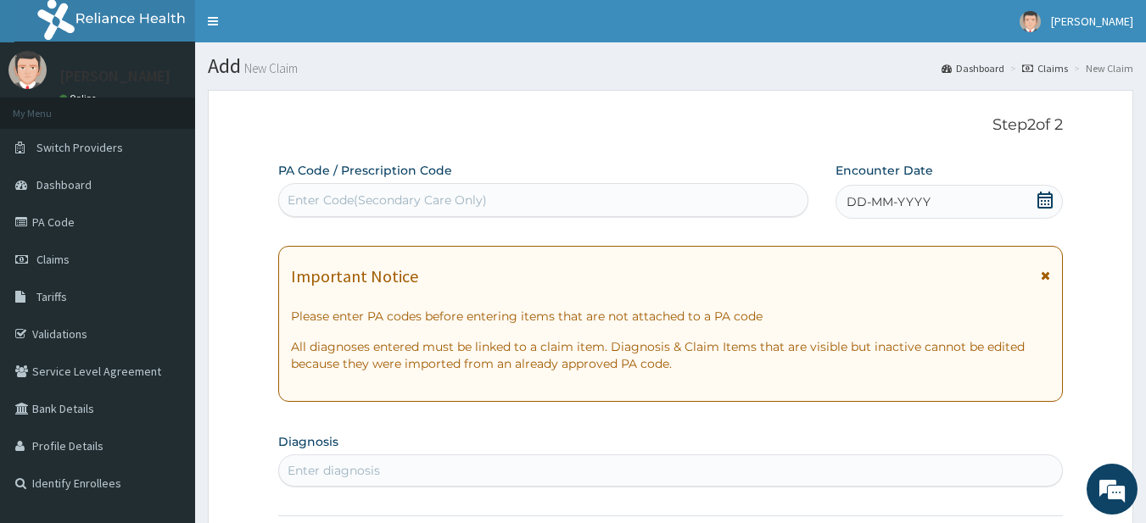
drag, startPoint x: 808, startPoint y: 251, endPoint x: 790, endPoint y: 246, distance: 19.3
click at [869, 205] on span "DD-MM-YYYY" at bounding box center [888, 201] width 84 height 17
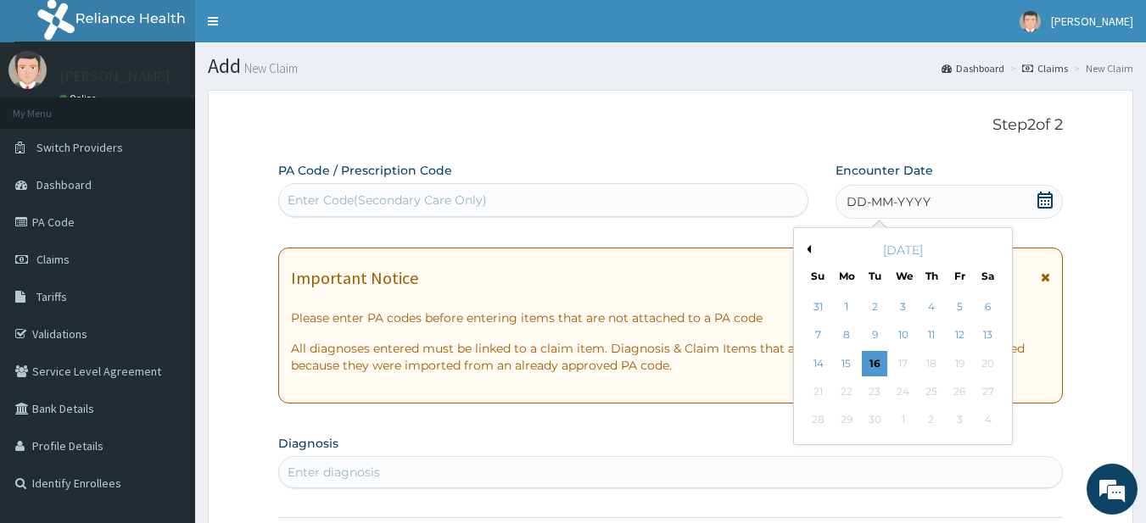
click at [810, 242] on div "September 2025" at bounding box center [903, 250] width 204 height 17
click at [812, 242] on div "September 2025" at bounding box center [903, 250] width 204 height 17
click at [814, 248] on div "September 2025" at bounding box center [903, 250] width 204 height 17
click at [810, 248] on button "Previous Month" at bounding box center [806, 249] width 8 height 8
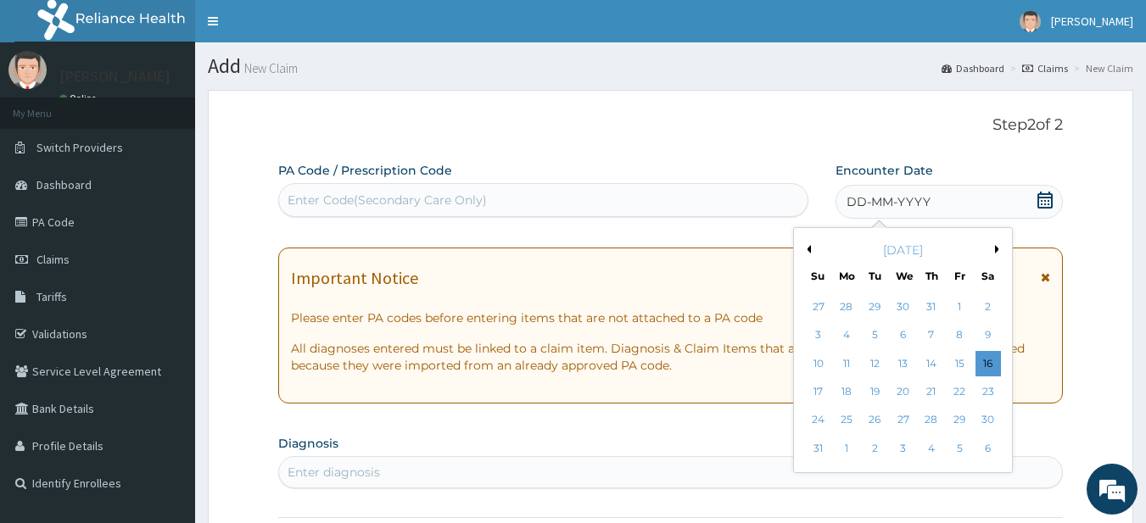
click at [810, 248] on button "Previous Month" at bounding box center [806, 249] width 8 height 8
click at [977, 390] on div "24" at bounding box center [987, 391] width 25 height 25
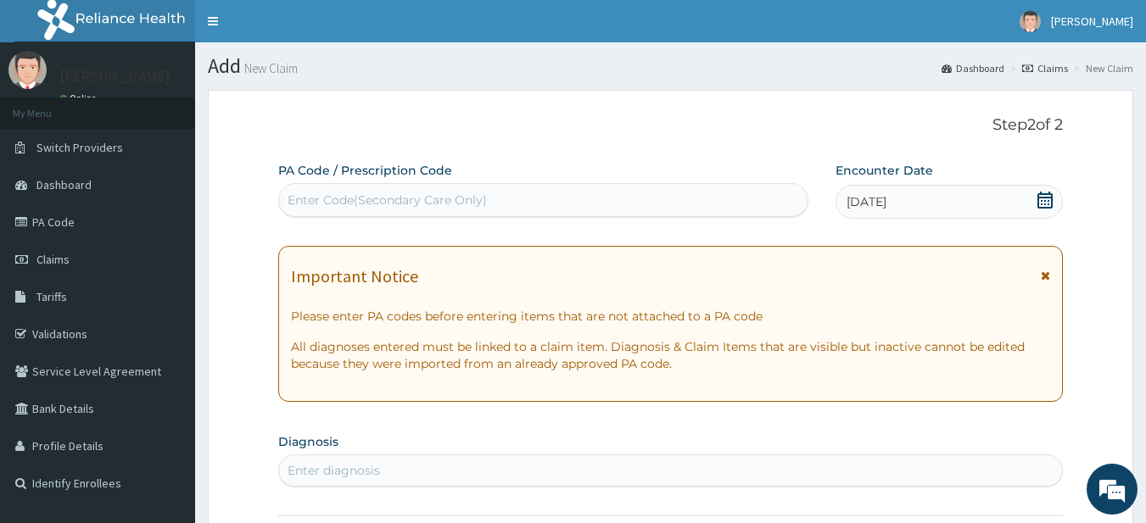
click at [1041, 280] on icon at bounding box center [1045, 276] width 9 height 12
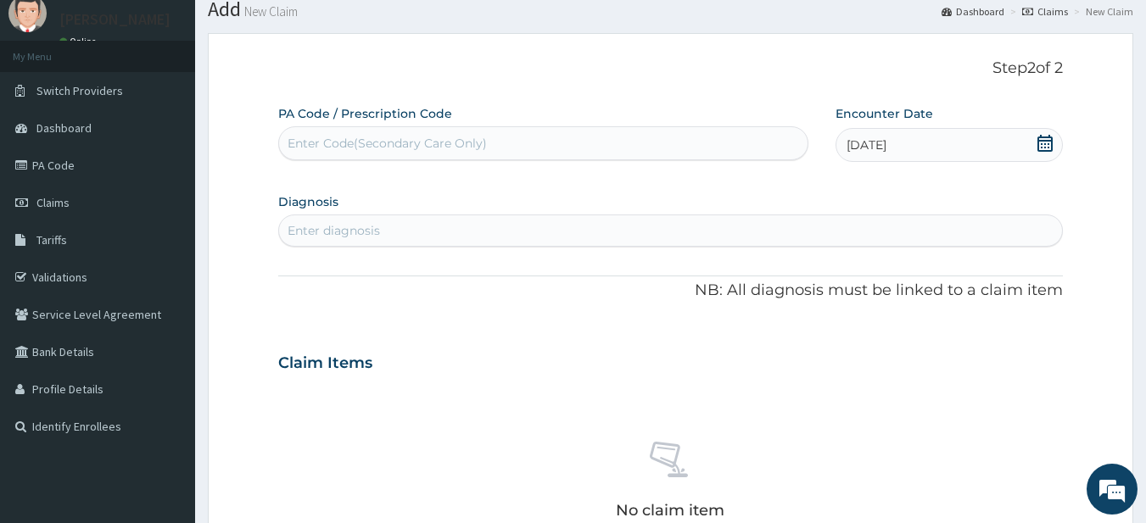
scroll to position [85, 0]
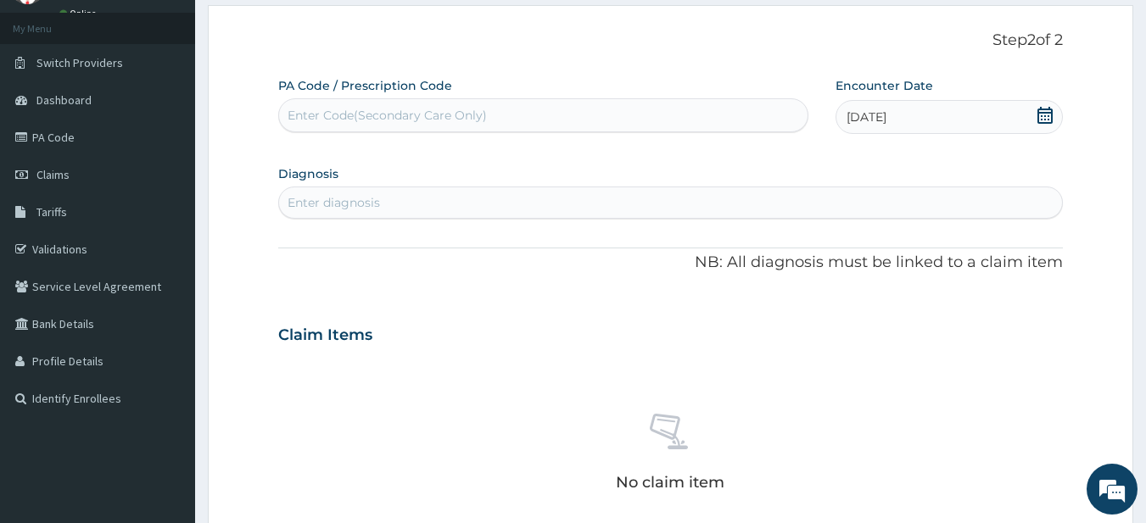
click at [358, 206] on div "Enter diagnosis" at bounding box center [333, 202] width 92 height 17
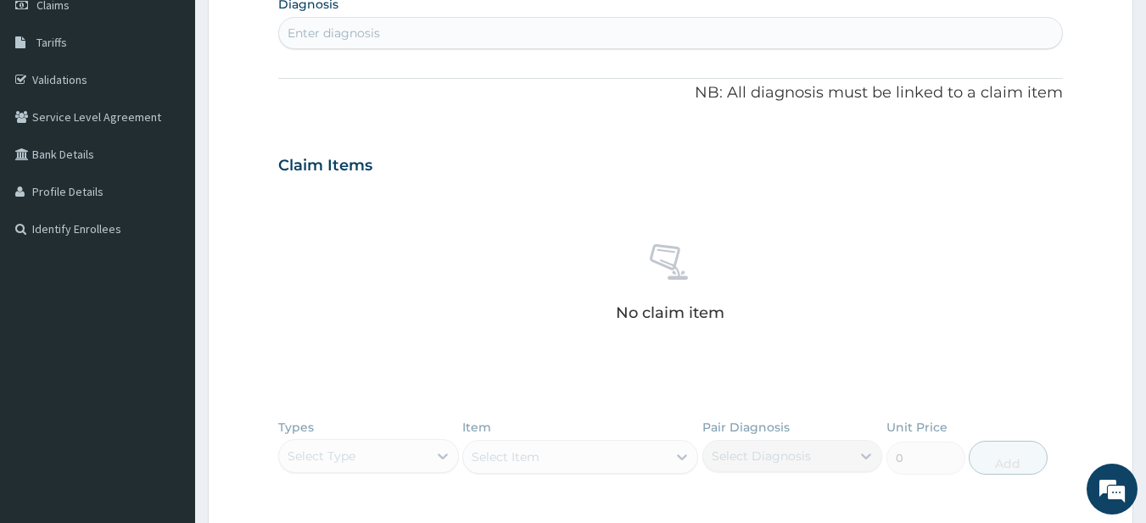
scroll to position [170, 0]
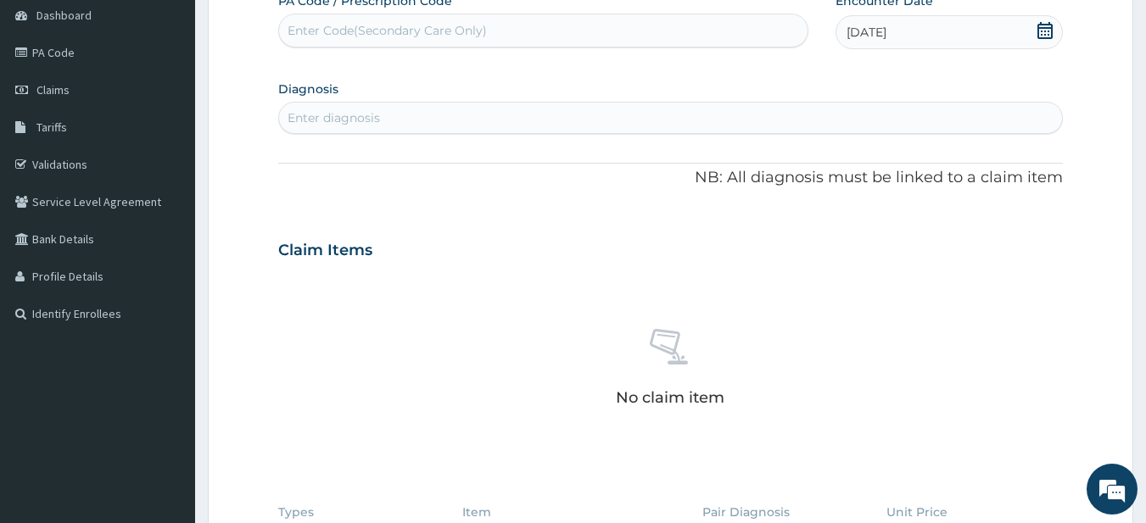
click at [424, 112] on div "Enter diagnosis" at bounding box center [671, 117] width 784 height 27
drag, startPoint x: 424, startPoint y: 119, endPoint x: 374, endPoint y: 115, distance: 50.2
click at [374, 115] on div "Enter diagnosis" at bounding box center [333, 117] width 92 height 17
click at [374, 117] on div "Enter diagnosis" at bounding box center [333, 117] width 92 height 17
type input "Fever"
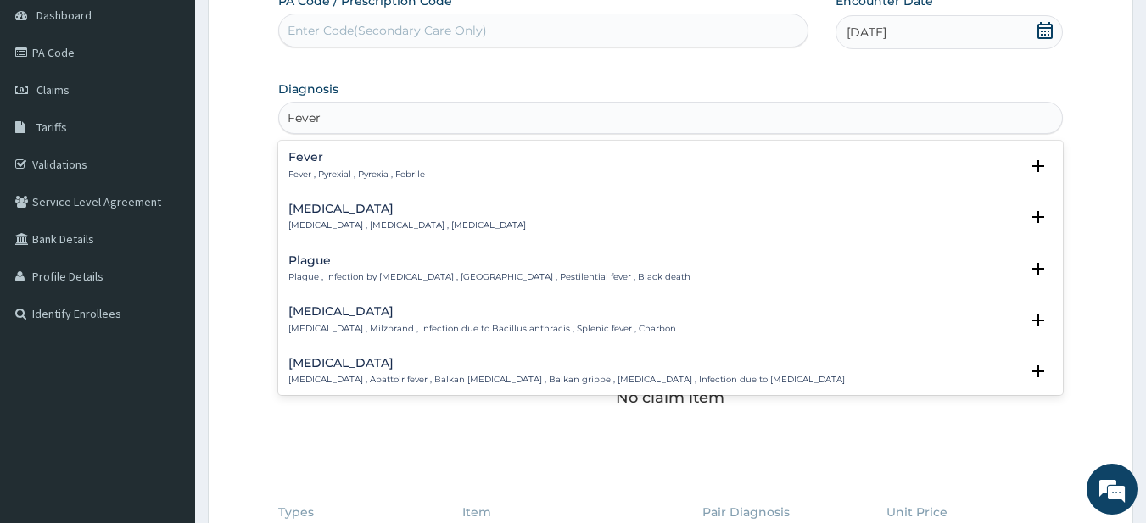
click at [422, 161] on h4 "Fever" at bounding box center [356, 157] width 137 height 13
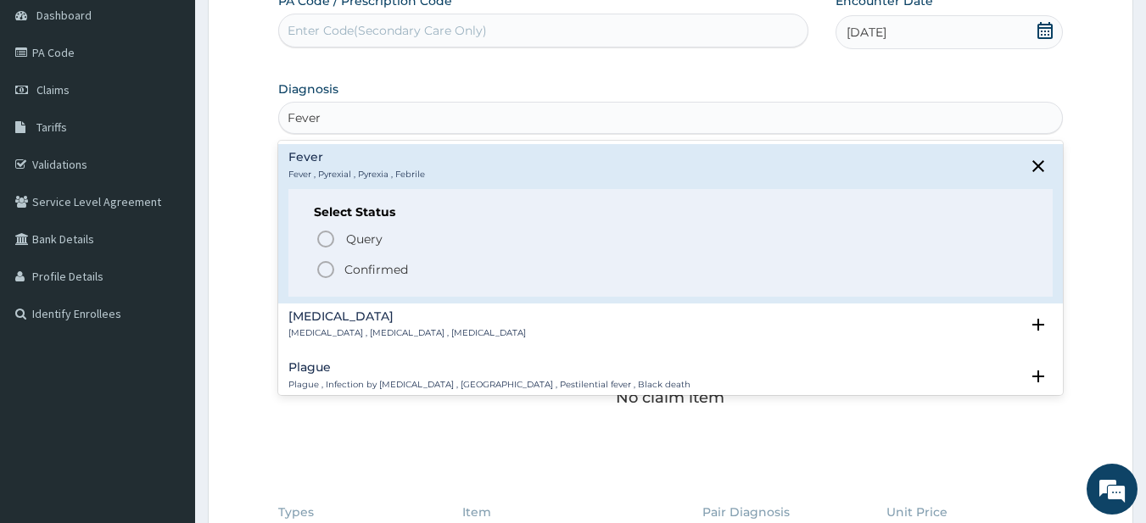
click at [364, 267] on p "Confirmed" at bounding box center [376, 269] width 64 height 17
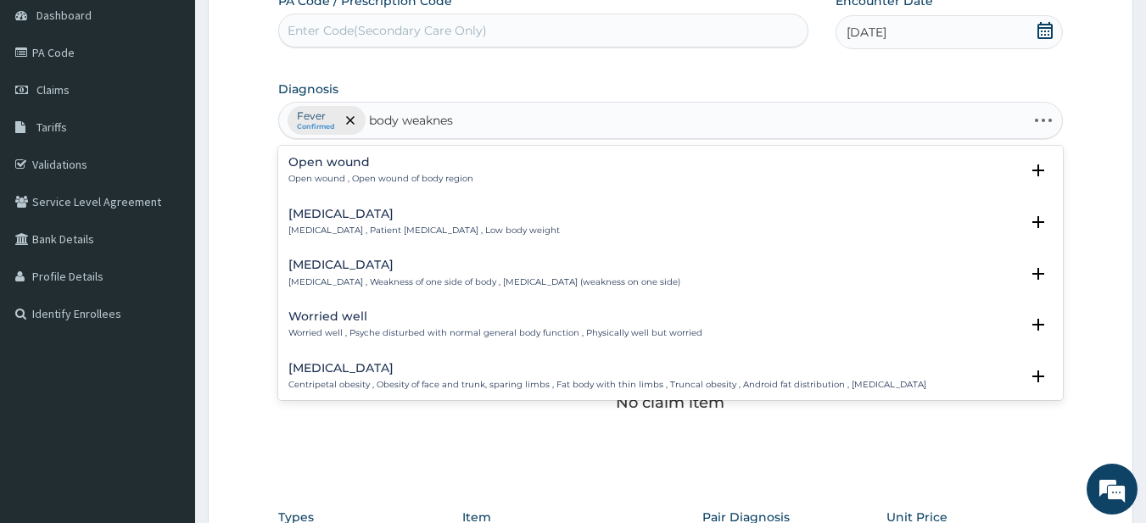
type input "body weakness"
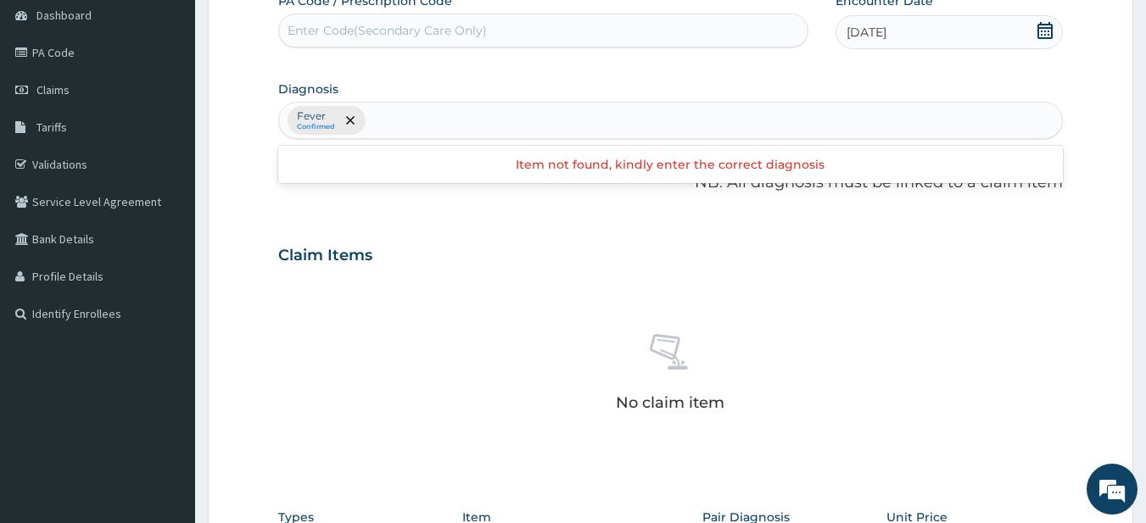
drag, startPoint x: 482, startPoint y: 111, endPoint x: 393, endPoint y: 113, distance: 88.2
click at [393, 113] on div "Fever Confirmed" at bounding box center [671, 121] width 784 height 36
type input "i"
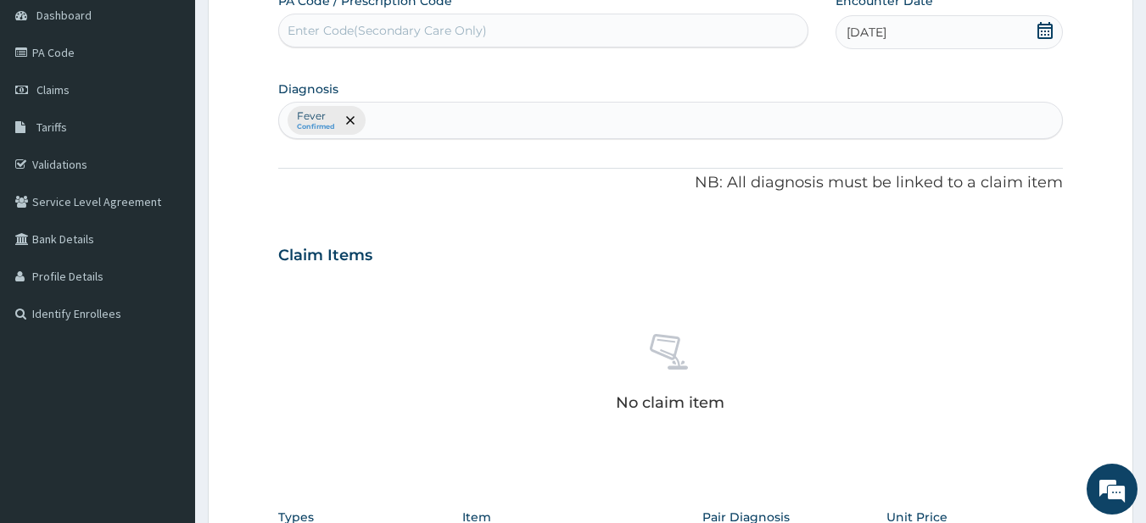
click at [439, 221] on div "PA Code / Prescription Code Enter Code(Secondary Care Only) Encounter Date 24-0…" at bounding box center [670, 342] width 785 height 700
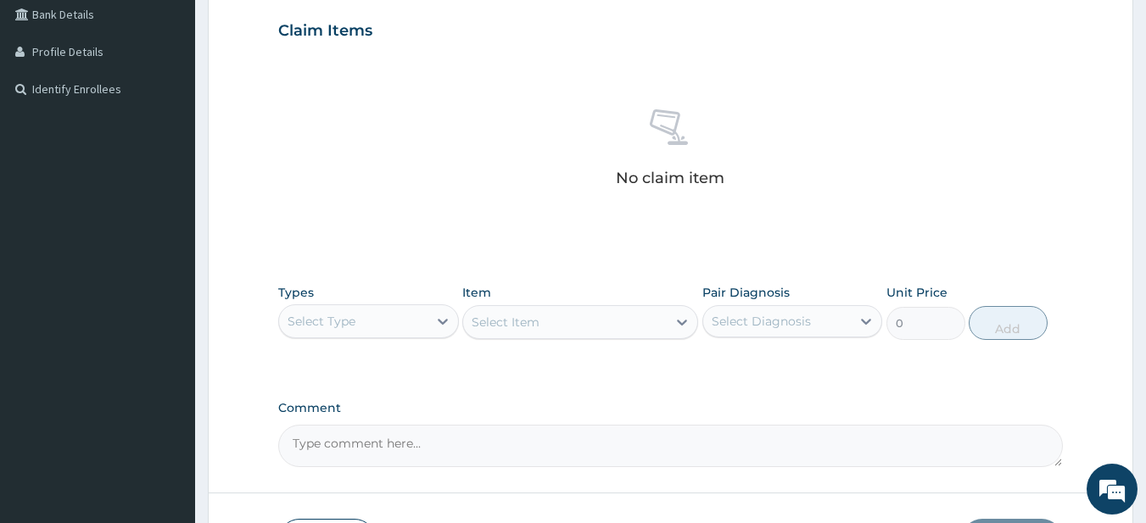
scroll to position [424, 0]
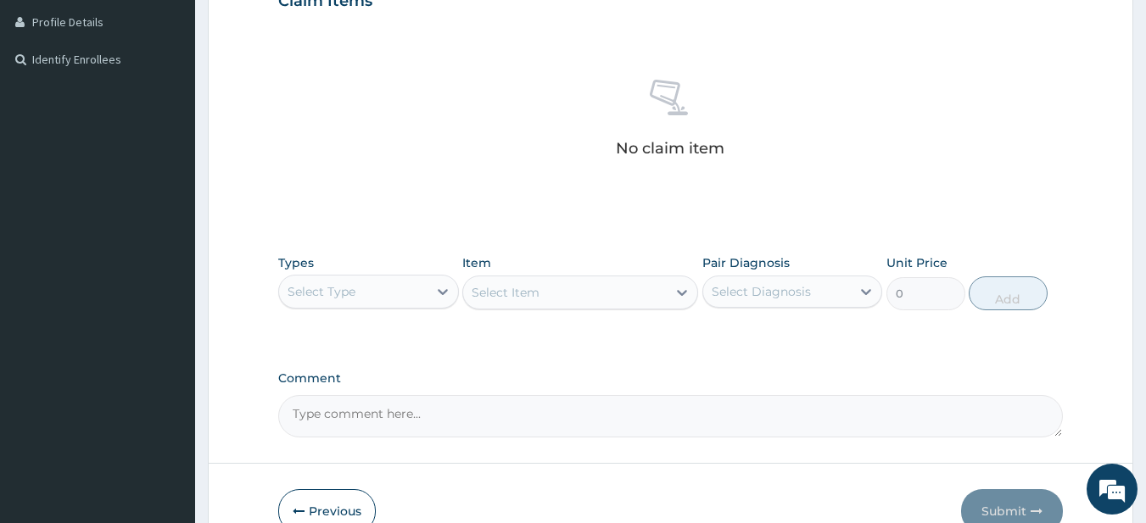
click at [416, 302] on div "Select Type" at bounding box center [353, 291] width 148 height 27
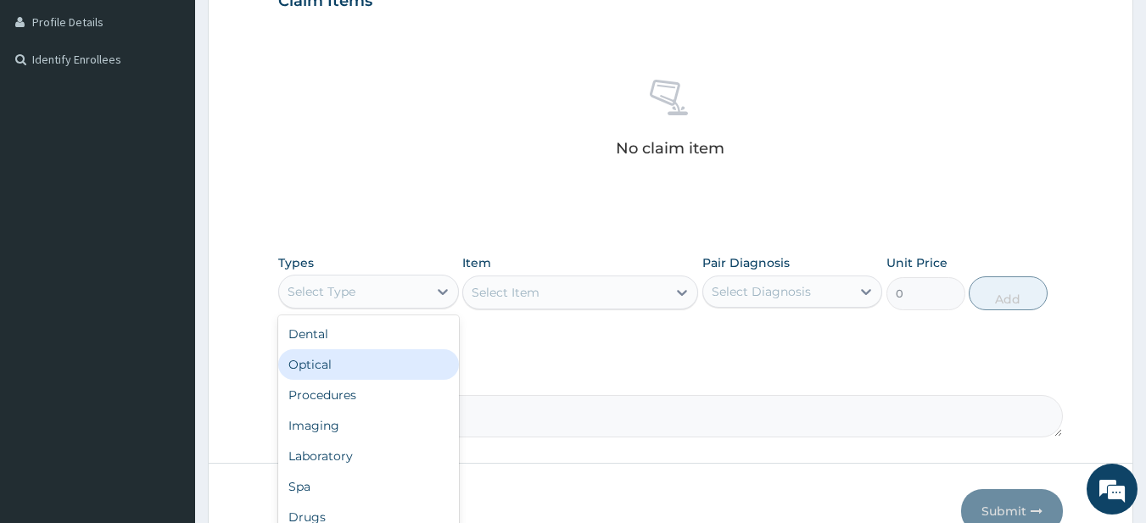
scroll to position [58, 0]
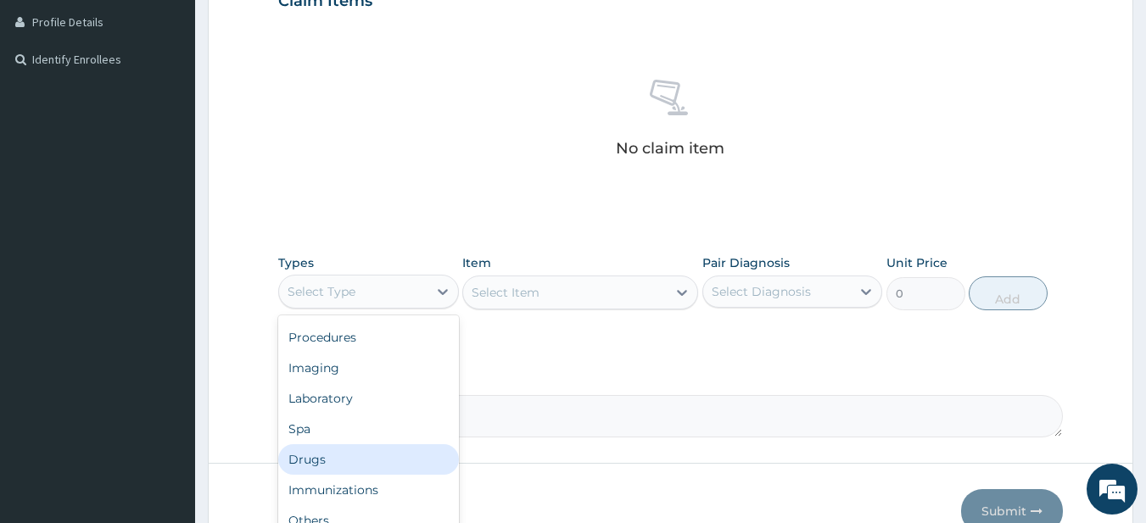
click at [398, 466] on div "Drugs" at bounding box center [368, 459] width 181 height 31
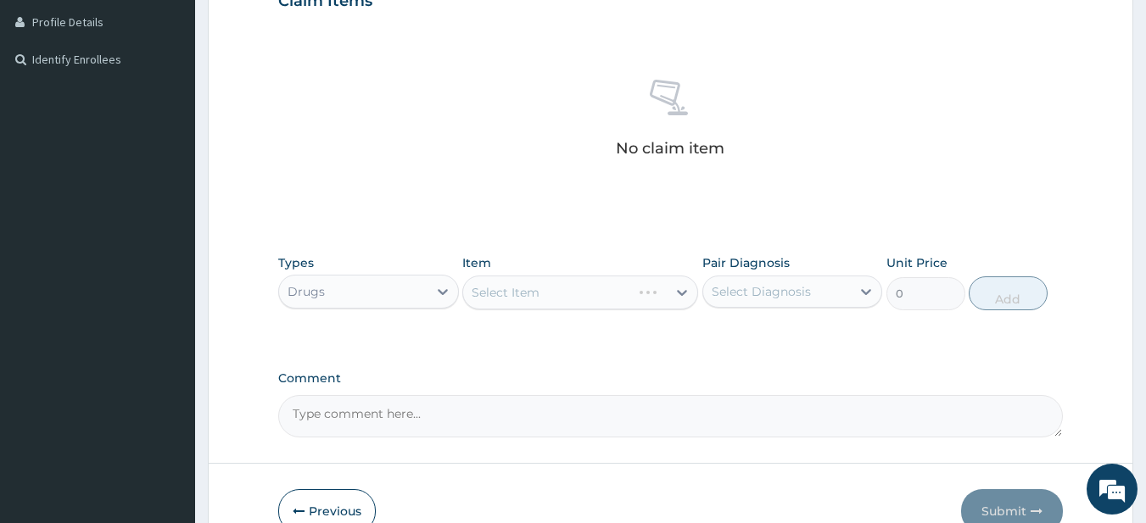
click at [568, 297] on div "Select Item" at bounding box center [580, 293] width 236 height 34
drag, startPoint x: 568, startPoint y: 297, endPoint x: 525, endPoint y: 314, distance: 46.5
click at [525, 314] on div "Types Drugs Item Select Item Pair Diagnosis Select Diagnosis Unit Price 0 Add" at bounding box center [670, 282] width 785 height 73
click at [532, 292] on div "Select Item" at bounding box center [506, 292] width 68 height 17
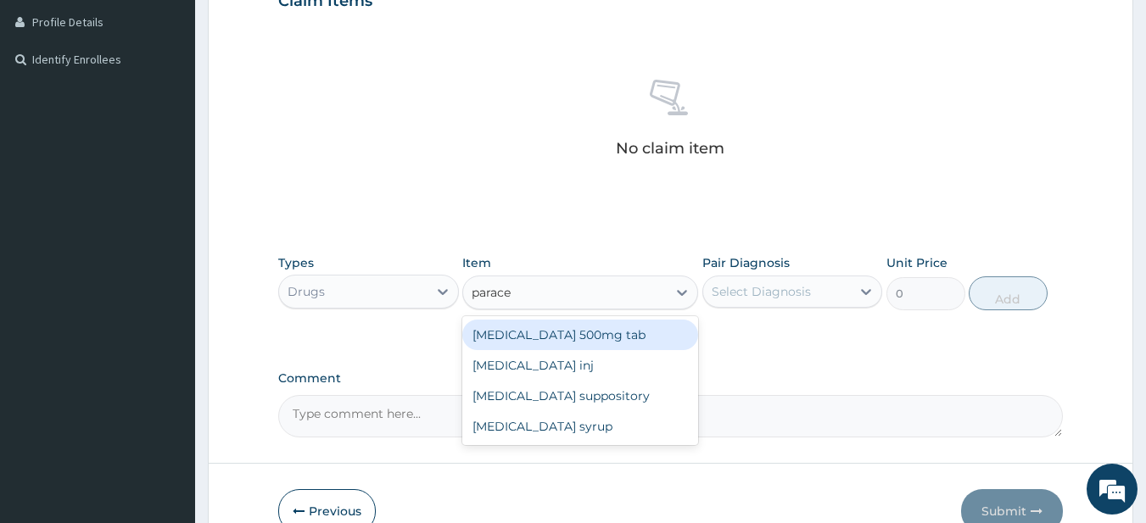
type input "paracet"
click at [620, 343] on div "Paracetamol 500mg tab" at bounding box center [580, 335] width 236 height 31
type input "12"
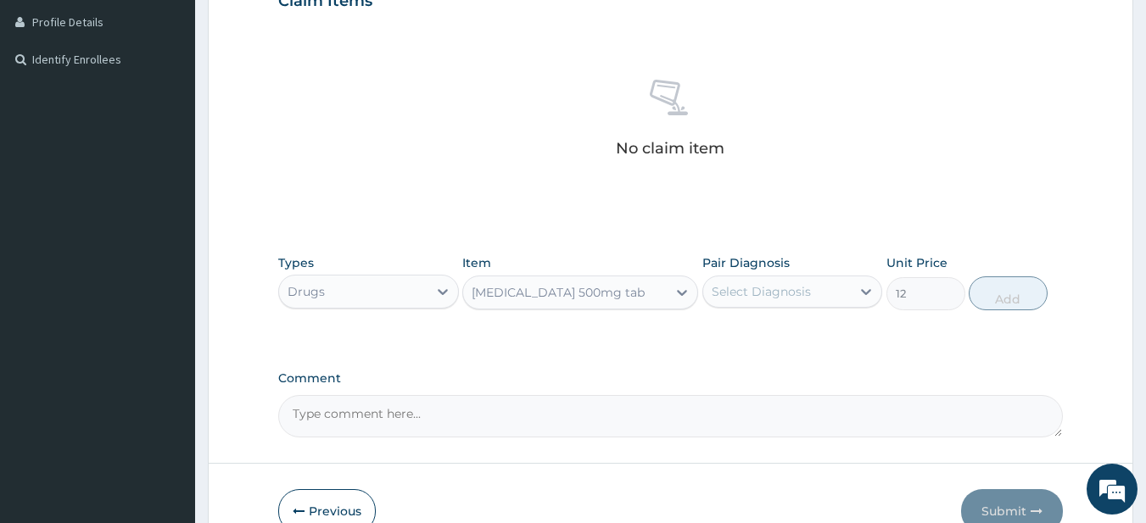
click at [740, 313] on div "Types Drugs Item option Paracetamol 500mg tab, selected. Select is focused ,typ…" at bounding box center [670, 282] width 785 height 73
click at [737, 304] on div "Select Diagnosis" at bounding box center [777, 291] width 148 height 27
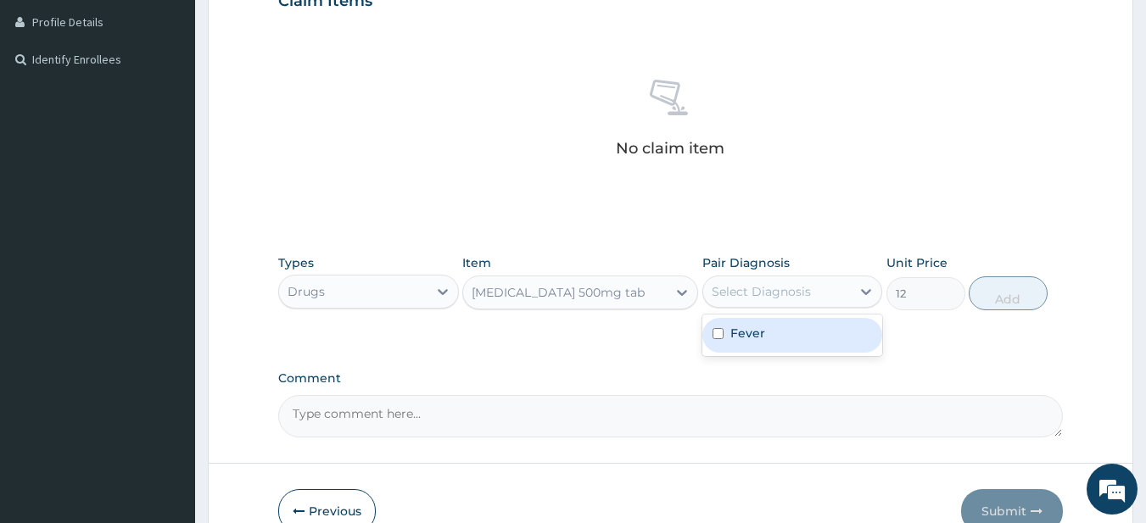
click at [752, 332] on label "Fever" at bounding box center [747, 333] width 35 height 17
checkbox input "true"
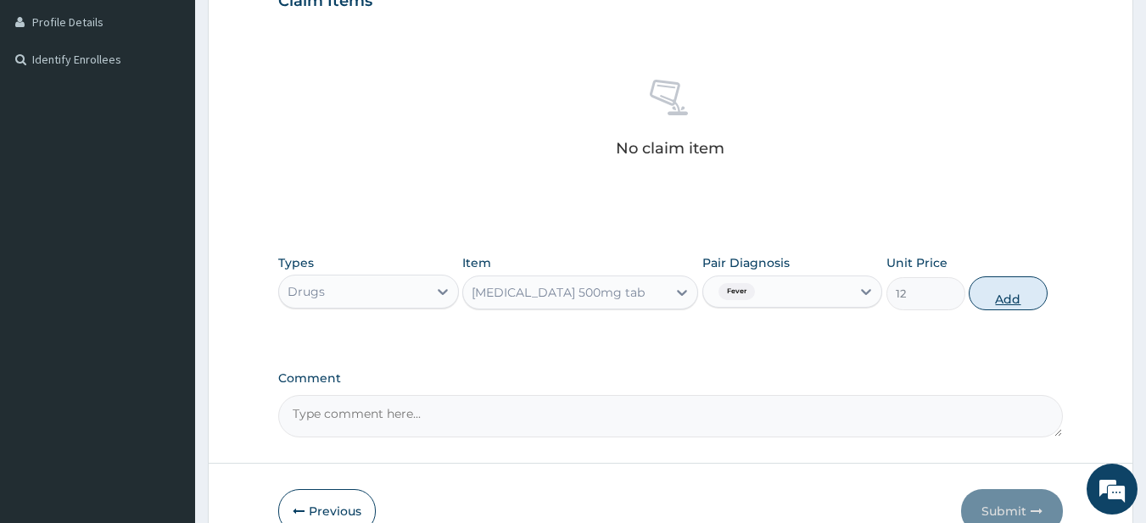
click at [998, 296] on button "Add" at bounding box center [1007, 293] width 79 height 34
type input "0"
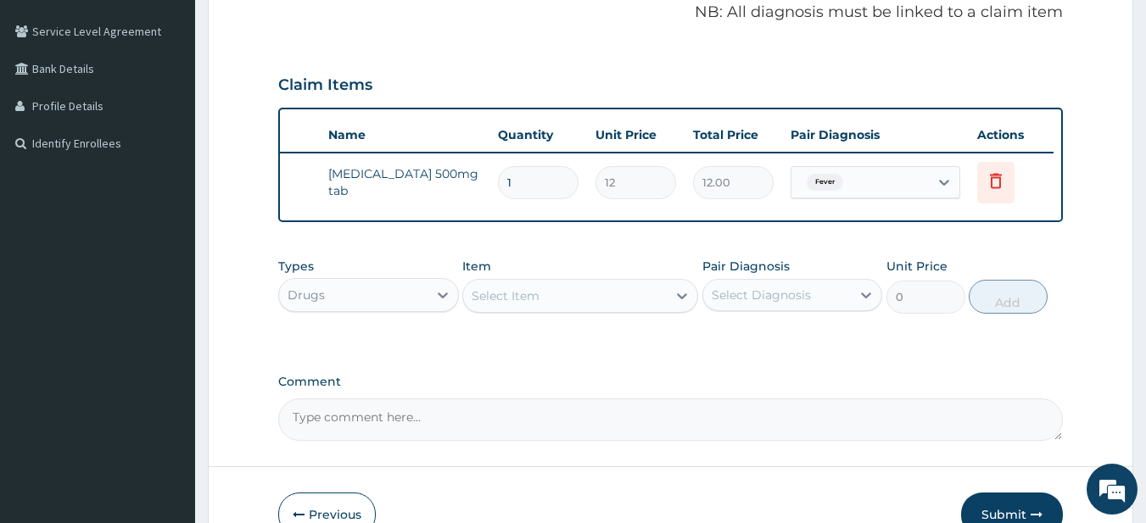
scroll to position [449, 0]
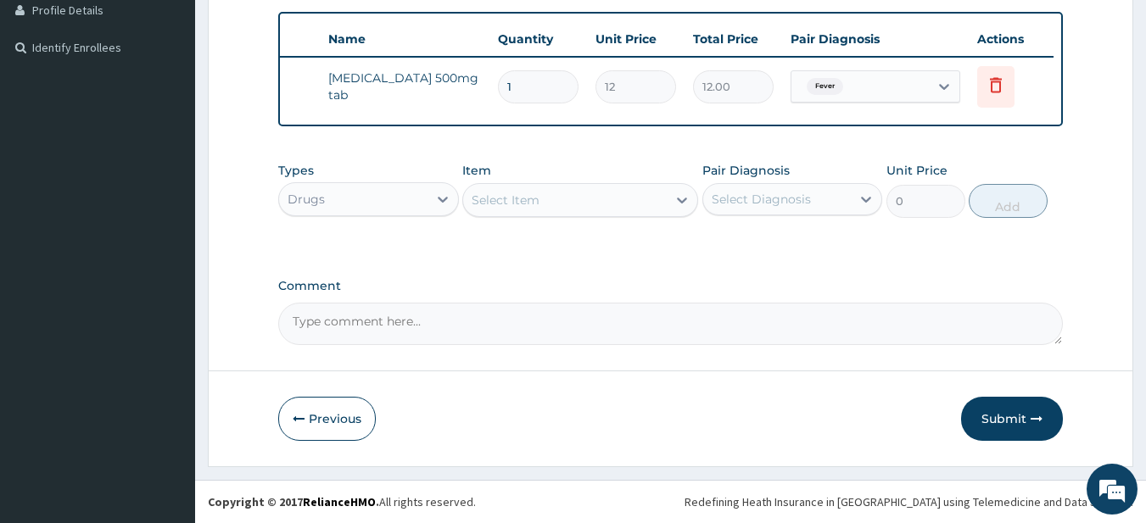
drag, startPoint x: 1004, startPoint y: 405, endPoint x: 1011, endPoint y: 431, distance: 27.2
click at [1011, 431] on button "Submit" at bounding box center [1012, 419] width 102 height 44
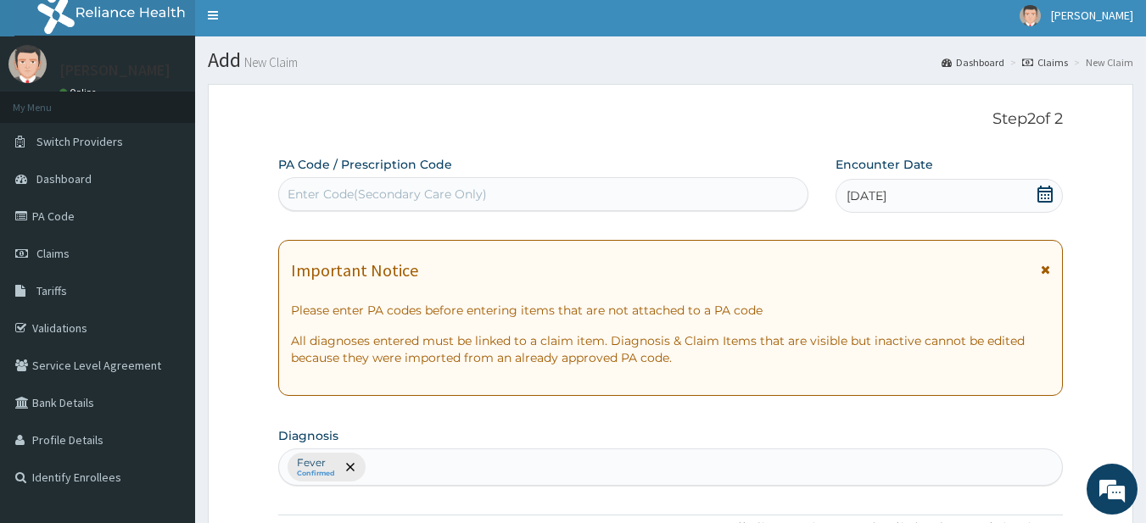
scroll to position [0, 0]
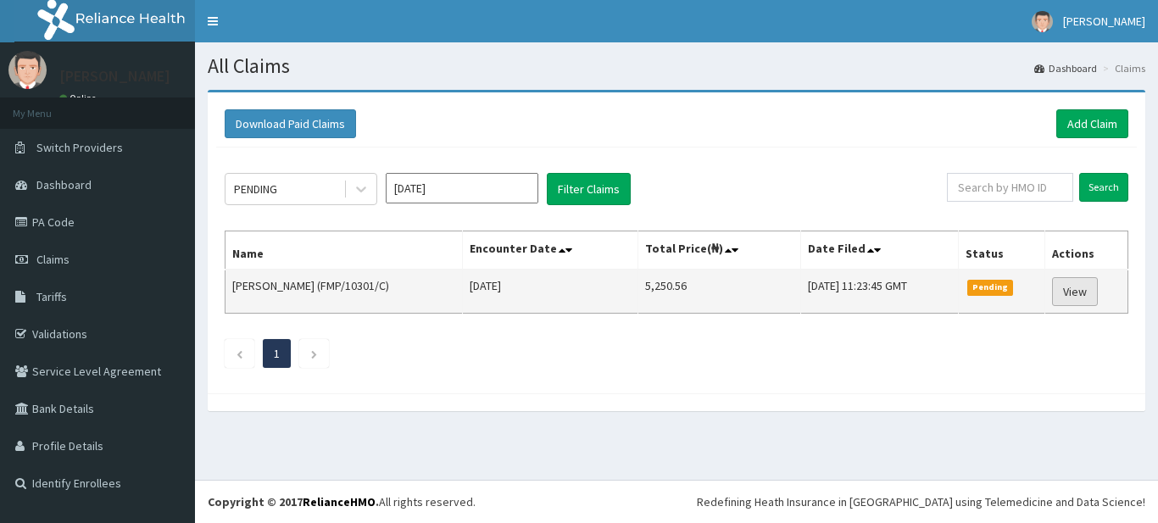
click at [1086, 289] on link "View" at bounding box center [1075, 291] width 46 height 29
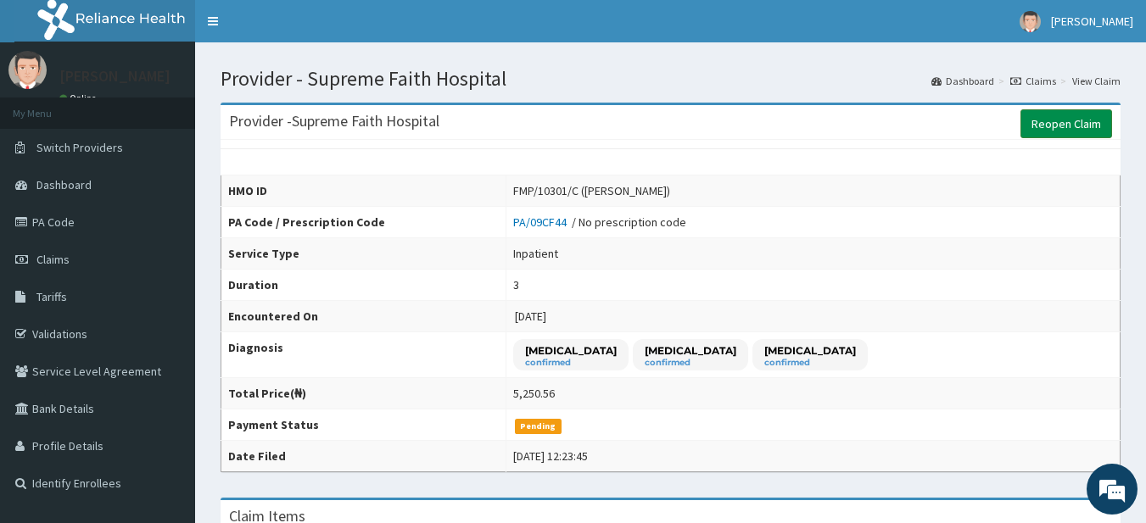
click at [1048, 135] on link "Reopen Claim" at bounding box center [1066, 123] width 92 height 29
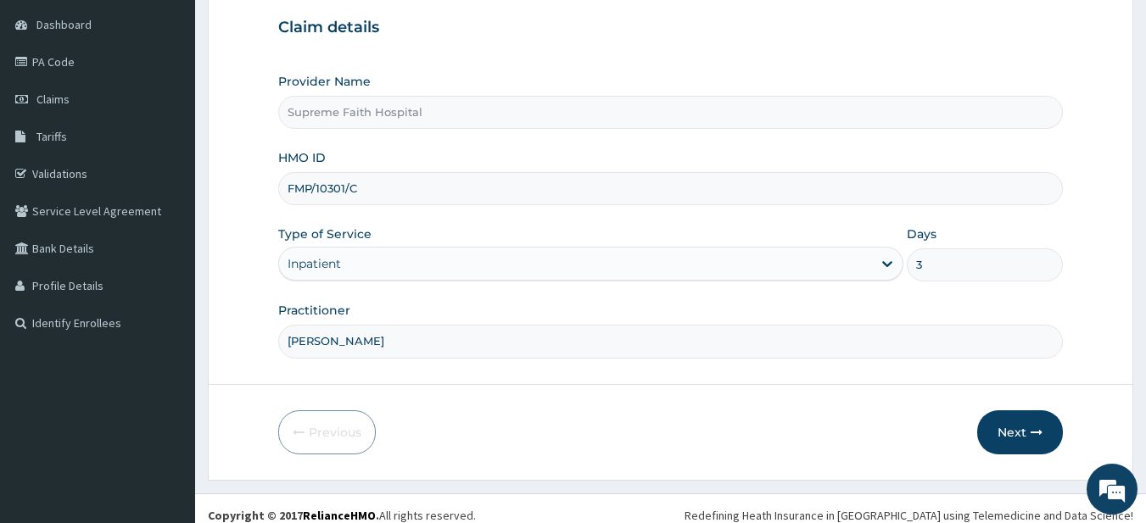
scroll to position [174, 0]
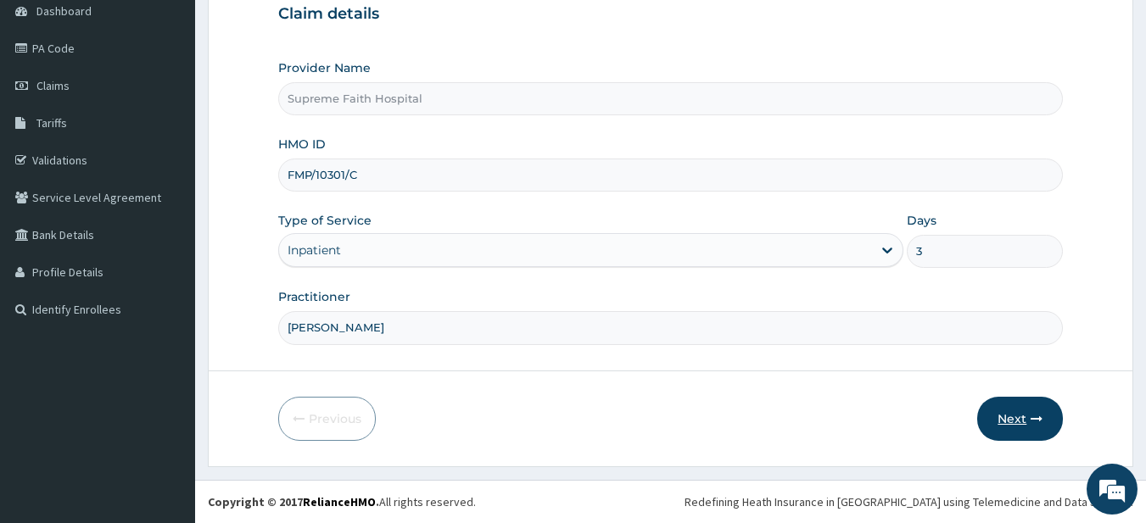
click at [1024, 408] on button "Next" at bounding box center [1020, 419] width 86 height 44
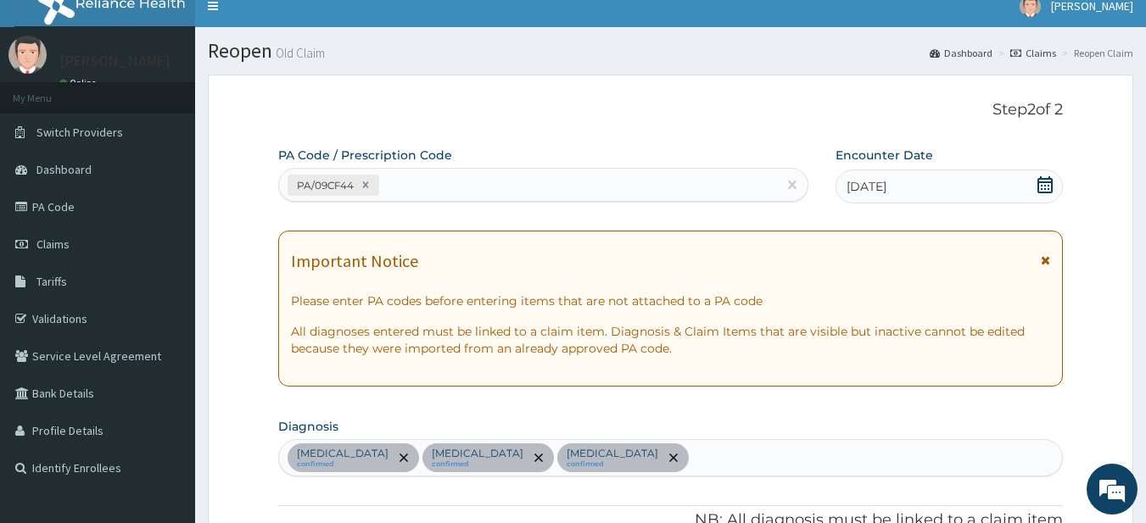
scroll to position [4, 0]
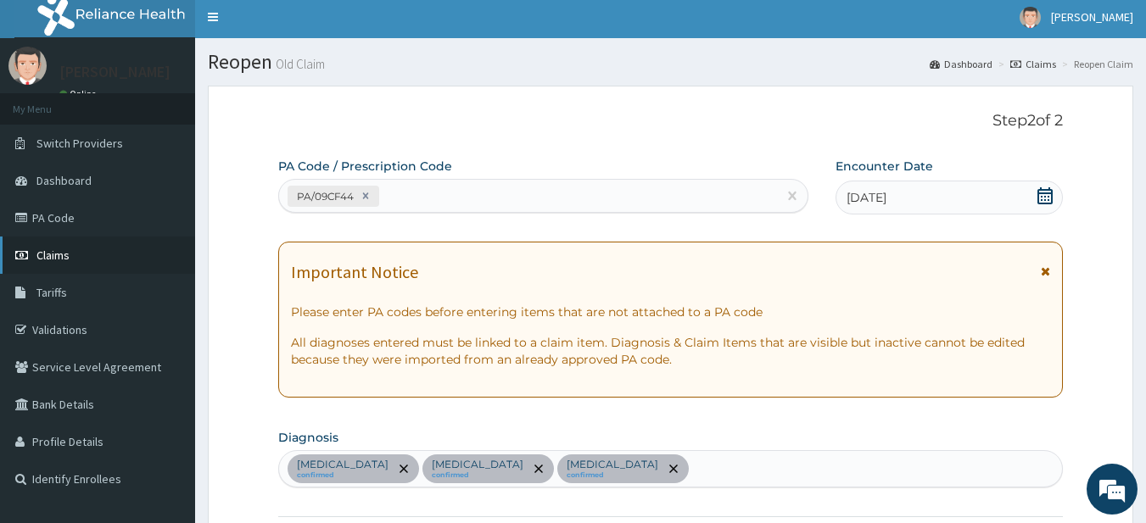
click at [110, 254] on link "Claims" at bounding box center [97, 255] width 195 height 37
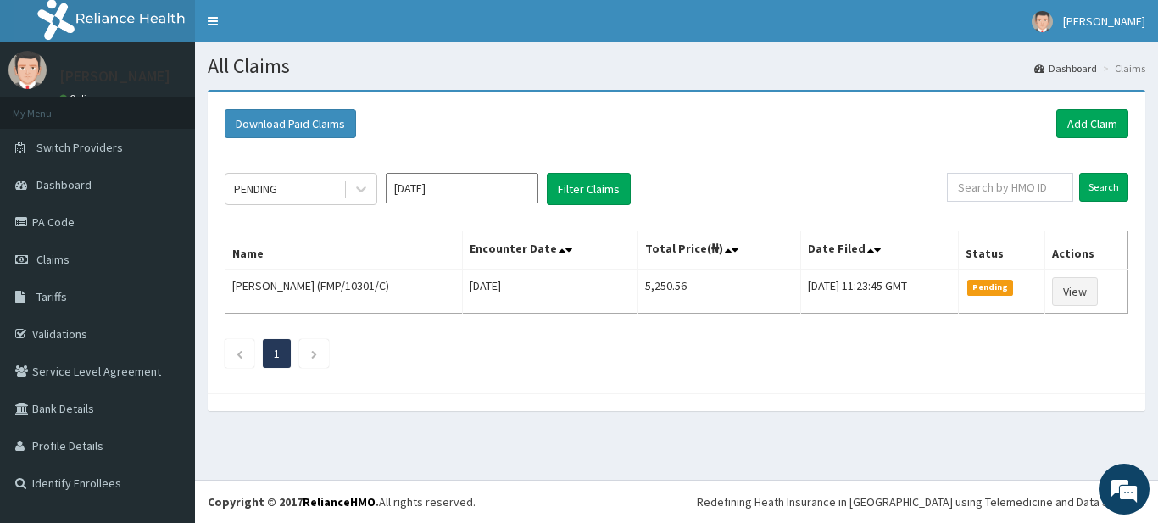
click at [442, 188] on input "Sep 2025" at bounding box center [462, 188] width 153 height 31
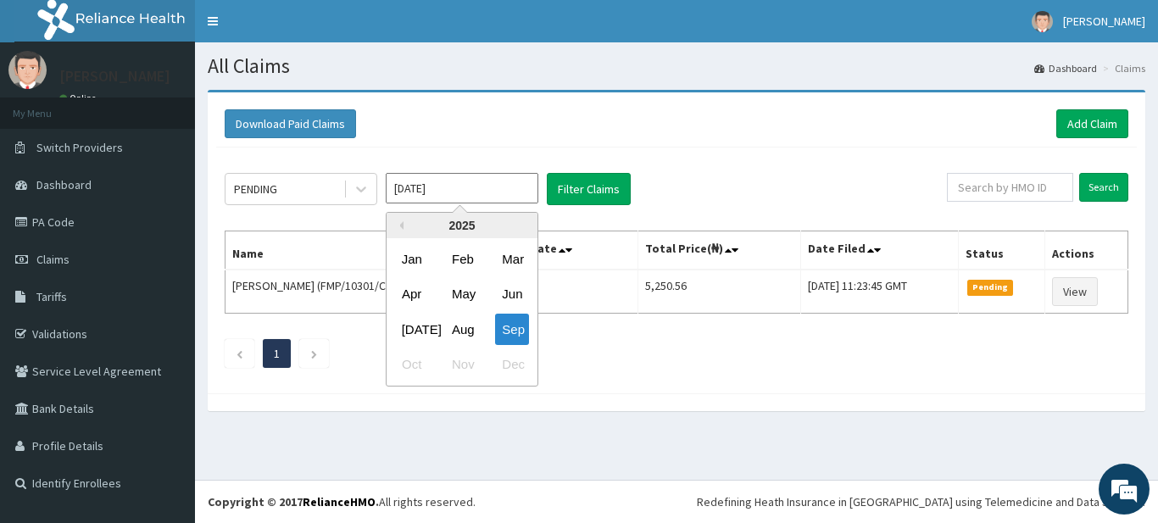
click at [479, 288] on div "Apr May Jun" at bounding box center [462, 294] width 151 height 35
click at [476, 289] on div "May" at bounding box center [462, 294] width 34 height 31
type input "May 2025"
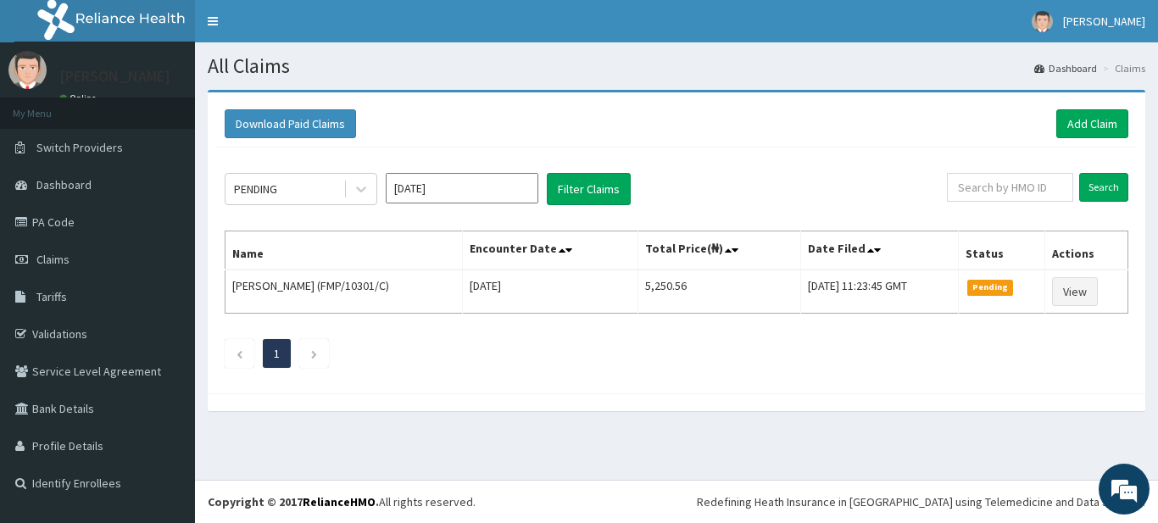
click at [893, 200] on div "PENDING May 2025 Filter Claims" at bounding box center [586, 189] width 723 height 32
click at [631, 206] on div "PENDING May 2025 Filter Claims Search Name Encounter Date Total Price(₦) Date F…" at bounding box center [676, 266] width 921 height 237
click at [623, 202] on button "Filter Claims" at bounding box center [589, 189] width 84 height 32
click at [1083, 122] on link "Add Claim" at bounding box center [1093, 123] width 72 height 29
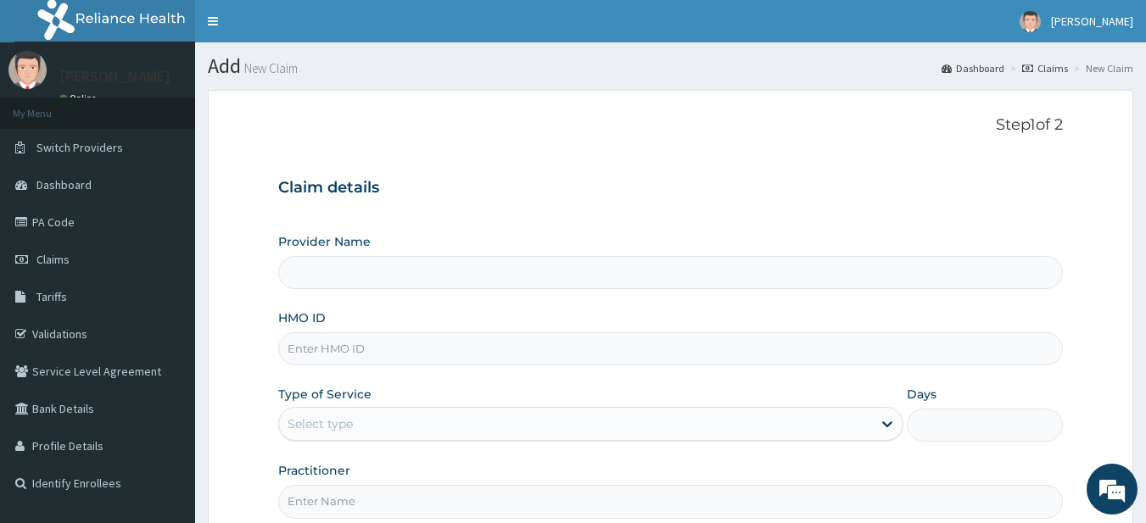
type input "Supreme Faith Hospital"
click at [767, 348] on input "HMO ID" at bounding box center [670, 348] width 785 height 33
type input "EKI/10344/C"
